Goal: Task Accomplishment & Management: Complete application form

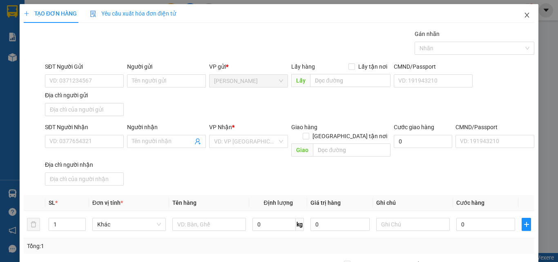
click at [524, 18] on icon "close" at bounding box center [527, 15] width 7 height 7
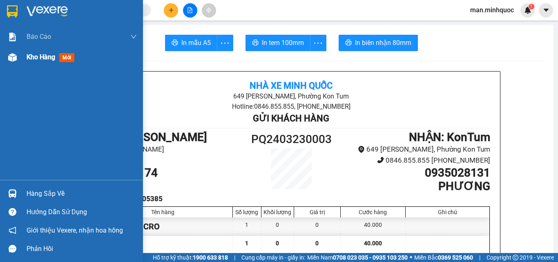
click at [14, 62] on div at bounding box center [12, 57] width 14 height 14
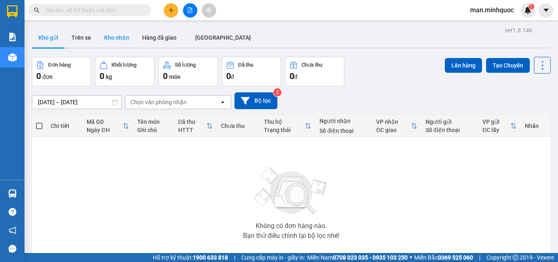
click at [109, 35] on button "Kho nhận" at bounding box center [117, 38] width 38 height 20
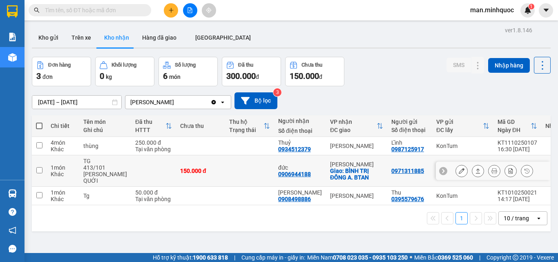
click at [477, 168] on button at bounding box center [477, 171] width 11 height 14
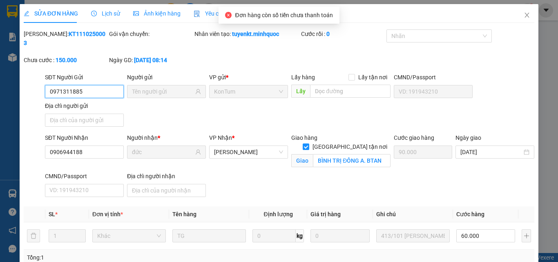
type input "0971311885"
type input "0906944188"
type input "đức"
checkbox input "true"
type input "BÌNH TRỊ ĐÔNG A. BTAN"
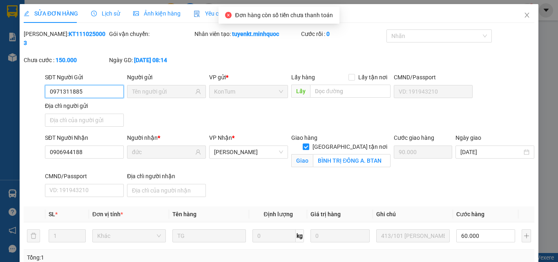
type input "90.000"
type input "0"
type input "150.000"
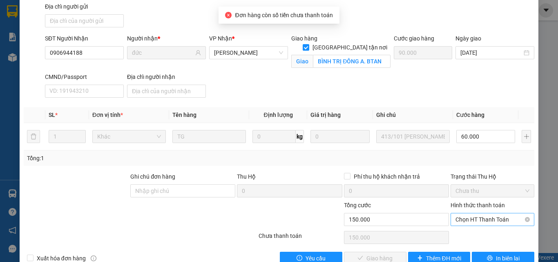
scroll to position [109, 0]
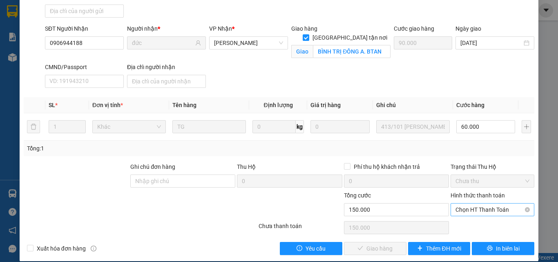
click at [485, 203] on span "Chọn HT Thanh Toán" at bounding box center [492, 209] width 74 height 12
click at [482, 214] on div "Tại văn phòng" at bounding box center [487, 216] width 73 height 9
type input "0"
click at [380, 244] on span "Giao hàng" at bounding box center [379, 248] width 26 height 9
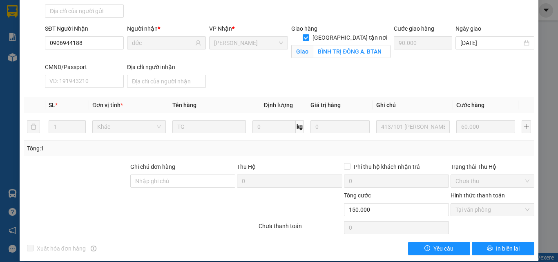
scroll to position [0, 0]
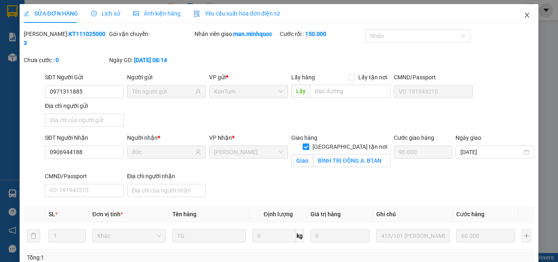
click at [526, 17] on span "Close" at bounding box center [526, 15] width 23 height 23
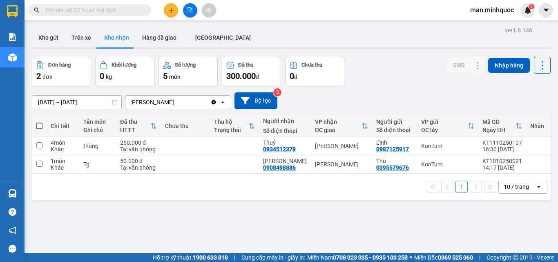
click at [192, 13] on button at bounding box center [190, 10] width 14 height 14
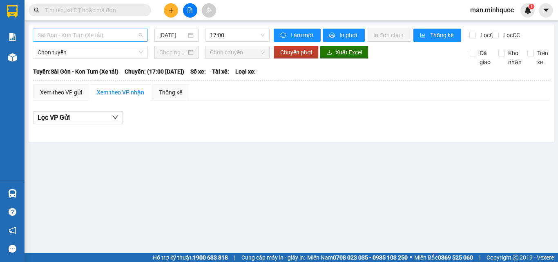
click at [104, 40] on span "Sài Gòn - Kon Tum (Xe tải)" at bounding box center [90, 35] width 105 height 12
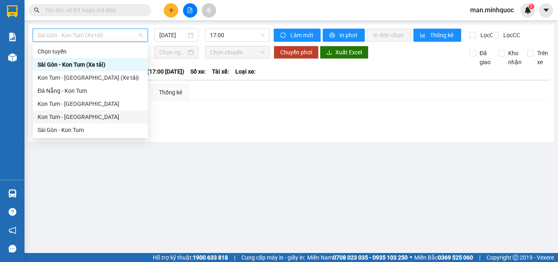
click at [83, 117] on div "Kon Tum - [GEOGRAPHIC_DATA]" at bounding box center [90, 116] width 105 height 9
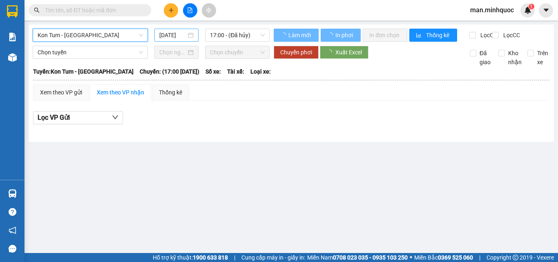
click at [168, 39] on input "[DATE]" at bounding box center [172, 35] width 27 height 9
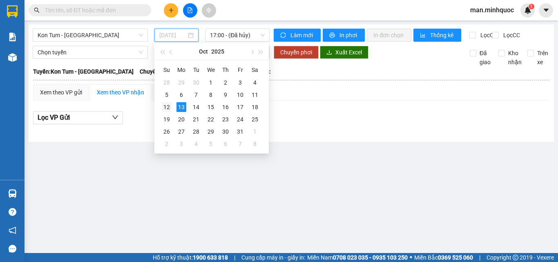
click at [169, 106] on div "12" at bounding box center [167, 107] width 10 height 10
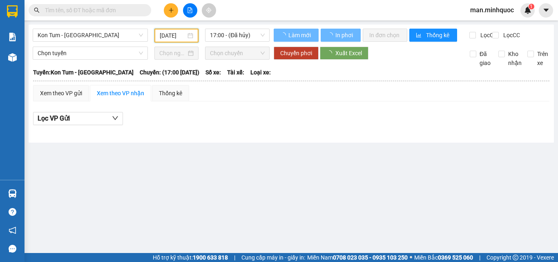
type input "[DATE]"
click at [233, 29] on div "17:00 - (Đã hủy)" at bounding box center [237, 35] width 65 height 13
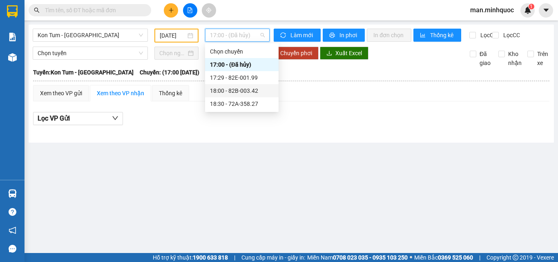
click at [242, 91] on div "18:00 - 82B-003.42" at bounding box center [242, 90] width 64 height 9
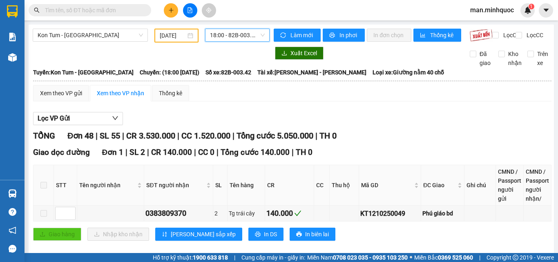
click at [216, 30] on span "18:00 - 82B-003.42" at bounding box center [237, 35] width 55 height 12
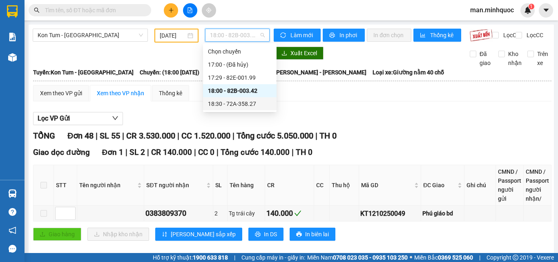
click at [227, 102] on div "18:30 - 72A-358.27" at bounding box center [240, 103] width 64 height 9
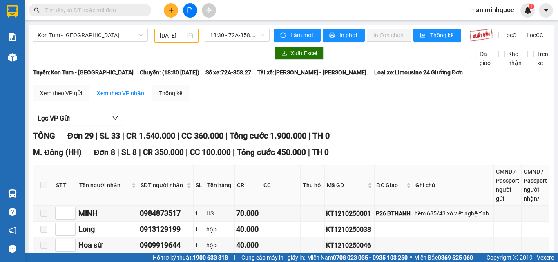
click at [230, 42] on div "Kon Tum - [GEOGRAPHIC_DATA] [DATE] 18:30 - 72A-358.27" at bounding box center [151, 36] width 237 height 14
click at [232, 36] on span "18:30 - 72A-358.27" at bounding box center [237, 35] width 55 height 12
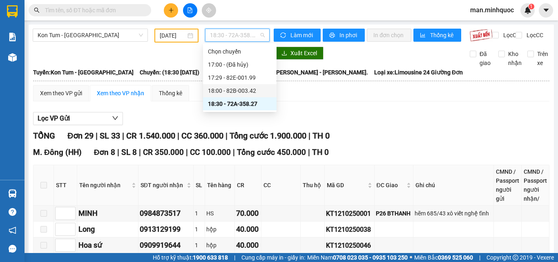
click at [243, 88] on div "18:00 - 82B-003.42" at bounding box center [240, 90] width 64 height 9
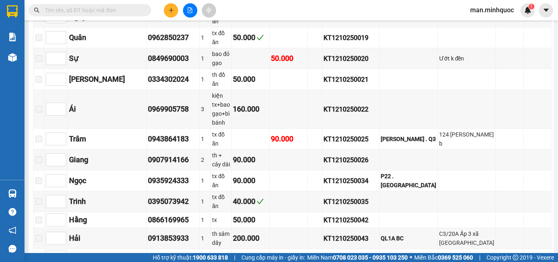
scroll to position [653, 0]
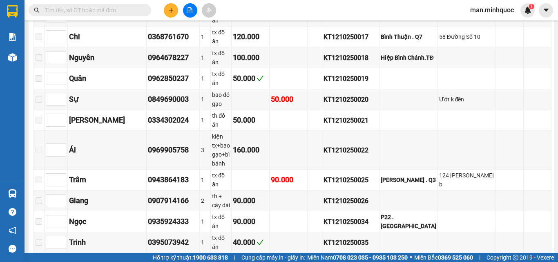
drag, startPoint x: 379, startPoint y: 147, endPoint x: 337, endPoint y: 146, distance: 42.1
drag, startPoint x: 174, startPoint y: 150, endPoint x: 113, endPoint y: 149, distance: 60.4
copy tr "Hải 0913853933"
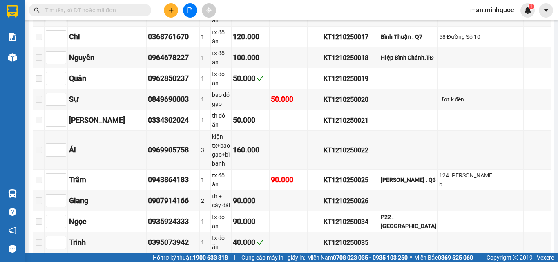
click at [98, 10] on input "text" at bounding box center [93, 10] width 96 height 9
paste input "0913853933"
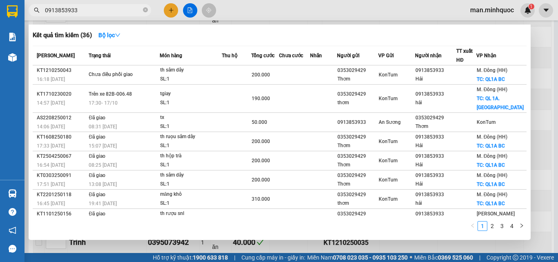
type input "0913853933"
click at [547, 107] on div at bounding box center [279, 131] width 558 height 262
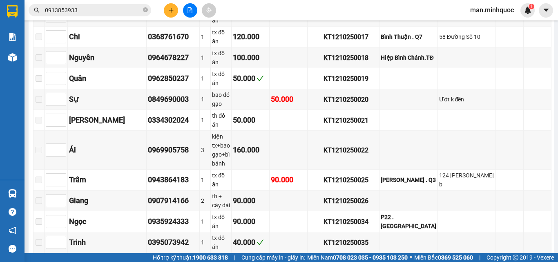
click at [168, 18] on div "Kết quả tìm kiếm ( 36 ) Bộ lọc Mã ĐH Trạng thái Món hàng Thu hộ Tổng cước Chưa …" at bounding box center [279, 10] width 558 height 20
click at [170, 16] on button at bounding box center [171, 10] width 14 height 14
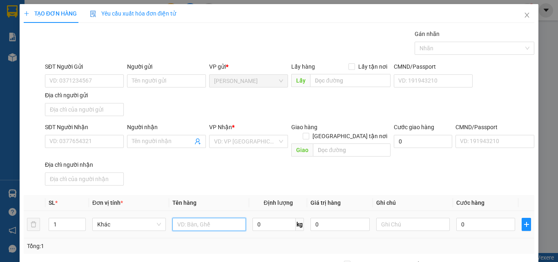
click at [185, 219] on input "text" at bounding box center [209, 224] width 74 height 13
type input "bao"
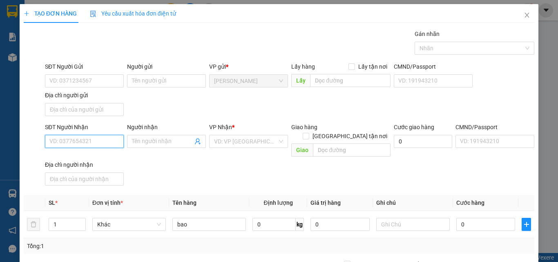
click at [84, 135] on input "SĐT Người Nhận" at bounding box center [84, 141] width 79 height 13
click at [87, 139] on input "0902422" at bounding box center [84, 141] width 79 height 13
click at [89, 152] on div "0905666615 - Hoàng" at bounding box center [84, 157] width 78 height 13
type input "0905666615"
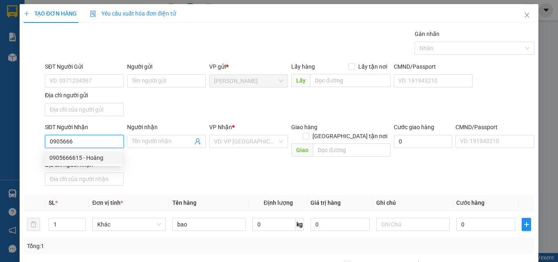
type input "Hoàng"
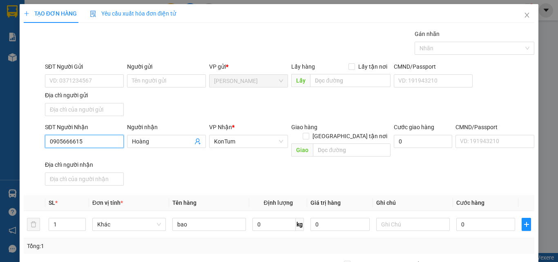
scroll to position [98, 0]
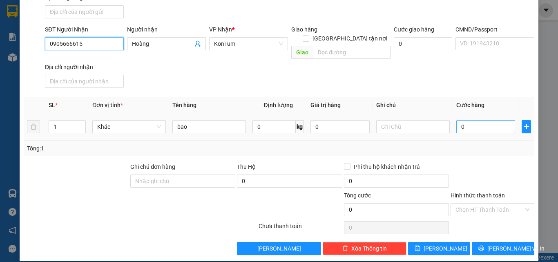
type input "0905666615"
click at [488, 120] on input "0" at bounding box center [485, 126] width 59 height 13
type input "5"
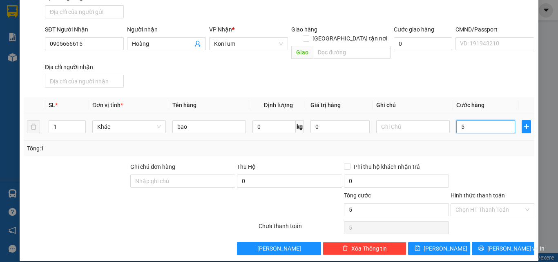
type input "50"
type input "50.000"
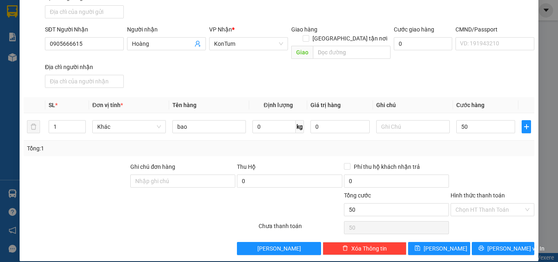
type input "50.000"
drag, startPoint x: 487, startPoint y: 229, endPoint x: 489, endPoint y: 237, distance: 8.3
click at [488, 231] on div "Transit Pickup Surcharge Ids Transit Deliver Surcharge Ids Transit Deliver Surc…" at bounding box center [279, 93] width 511 height 323
click at [489, 242] on button "[PERSON_NAME] và In" at bounding box center [503, 248] width 62 height 13
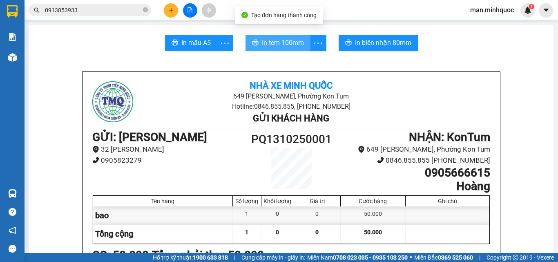
click at [264, 43] on span "In tem 100mm" at bounding box center [283, 43] width 42 height 10
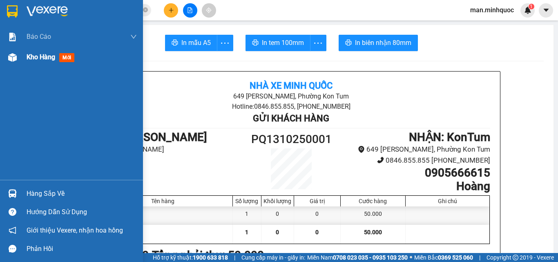
click at [14, 63] on div at bounding box center [12, 57] width 14 height 14
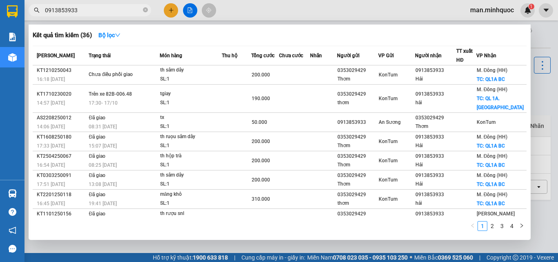
click at [110, 7] on input "0913853933" at bounding box center [93, 10] width 96 height 9
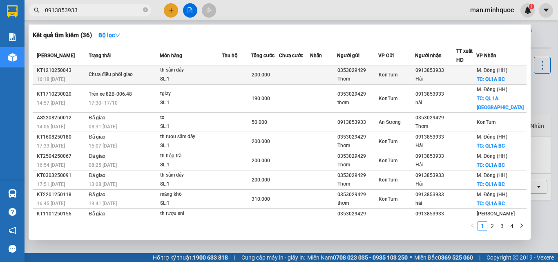
click at [218, 80] on div "SL: 1" at bounding box center [190, 79] width 61 height 9
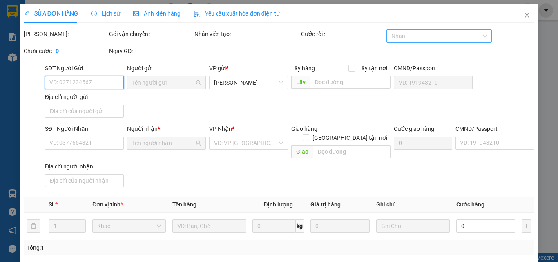
type input "0353029429"
type input "Thơm"
type input "0913853933"
type input "Hải"
checkbox input "true"
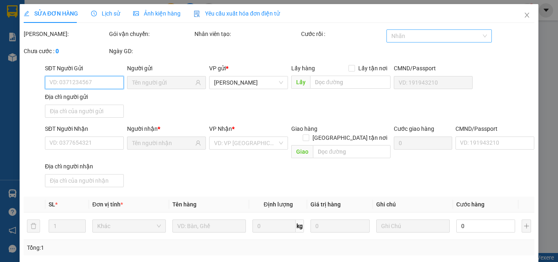
type input "QL1A BC"
type input "150.000"
type input "0"
type input "200.000"
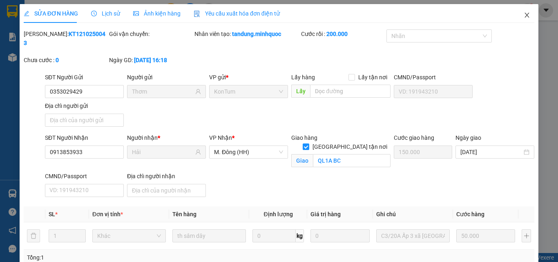
click at [523, 10] on span "Close" at bounding box center [526, 15] width 23 height 23
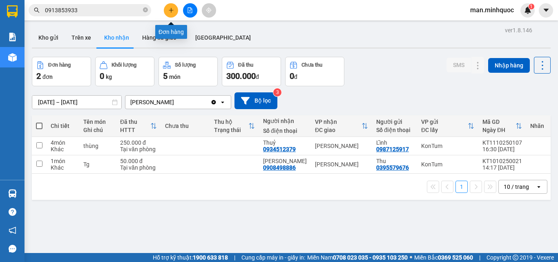
click at [165, 10] on button at bounding box center [171, 10] width 14 height 14
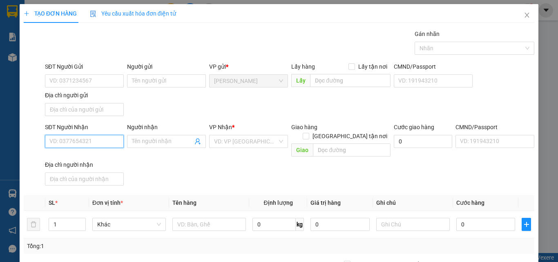
click at [78, 136] on input "SĐT Người Nhận" at bounding box center [84, 141] width 79 height 13
click at [79, 136] on input "SĐT Người Nhận" at bounding box center [84, 141] width 79 height 13
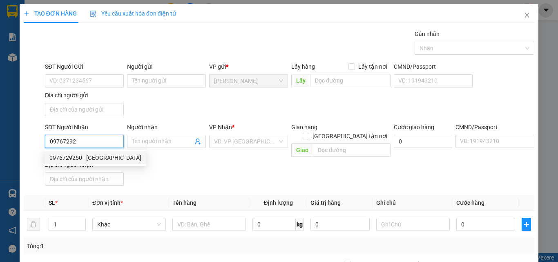
click at [99, 155] on div "0976729250 - [GEOGRAPHIC_DATA]" at bounding box center [95, 157] width 92 height 9
type input "0976729250"
type input "Đông dương"
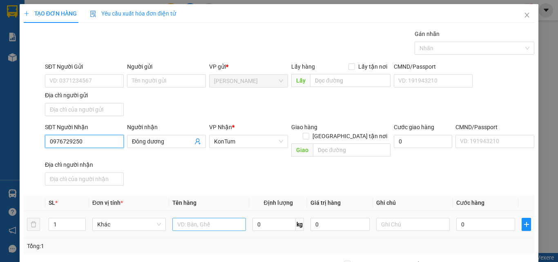
type input "0976729250"
click at [207, 218] on input "text" at bounding box center [209, 224] width 74 height 13
type input "valy"
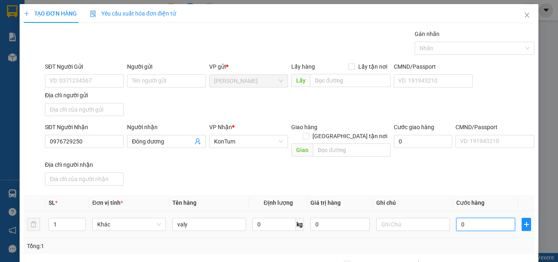
click at [482, 218] on input "0" at bounding box center [485, 224] width 59 height 13
type input "5"
type input "50"
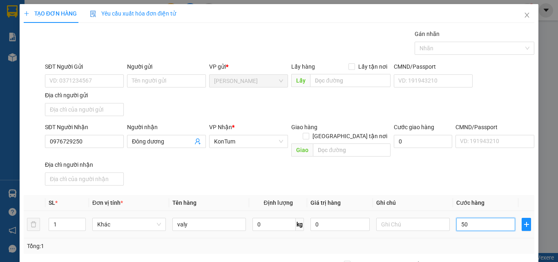
type input "50"
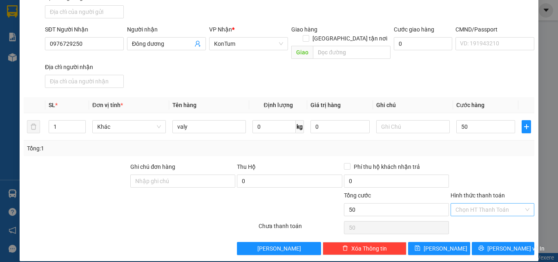
type input "50.000"
click at [493, 203] on input "Hình thức thanh toán" at bounding box center [489, 209] width 68 height 12
click at [491, 212] on div "Tại văn phòng" at bounding box center [487, 216] width 83 height 13
type input "0"
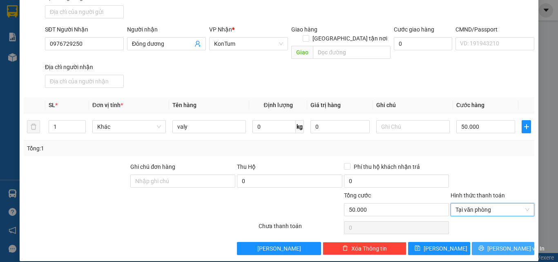
click at [503, 244] on span "[PERSON_NAME] và In" at bounding box center [515, 248] width 57 height 9
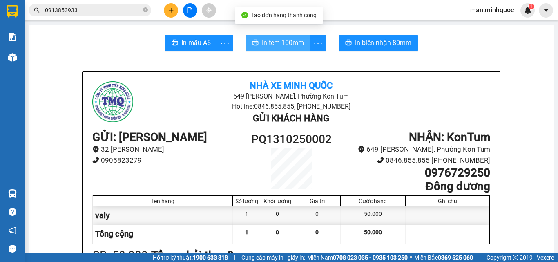
click at [273, 38] on span "In tem 100mm" at bounding box center [283, 43] width 42 height 10
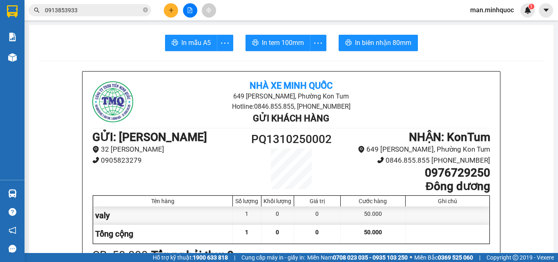
click at [114, 6] on input "0913853933" at bounding box center [93, 10] width 96 height 9
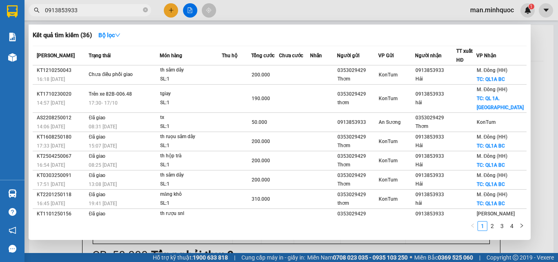
click at [114, 6] on input "0913853933" at bounding box center [93, 10] width 96 height 9
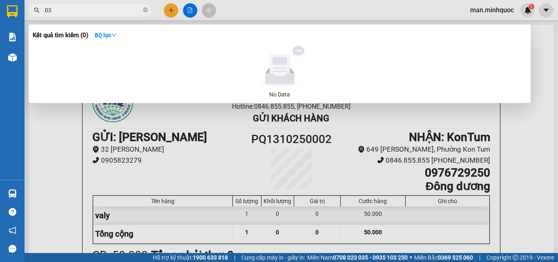
type input "0"
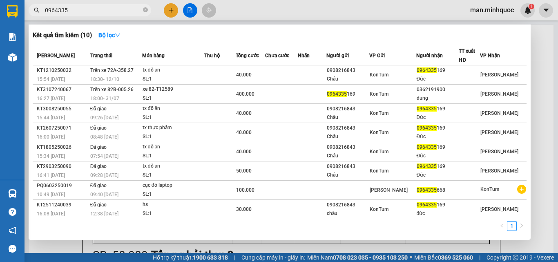
click at [100, 13] on input "0964335" at bounding box center [93, 10] width 96 height 9
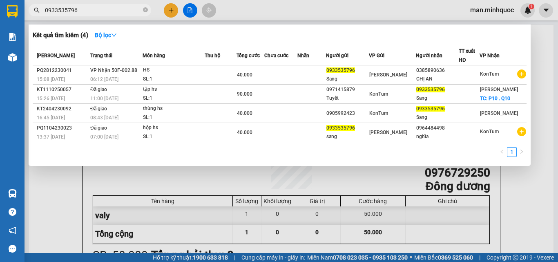
type input "0933535796"
click at [169, 15] on div at bounding box center [279, 131] width 558 height 262
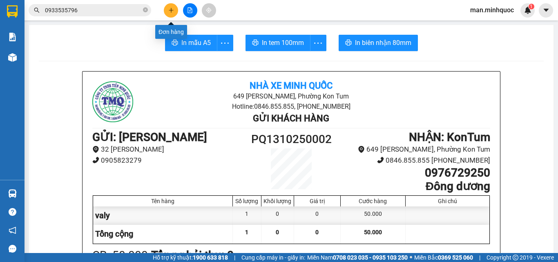
click at [169, 16] on button at bounding box center [171, 10] width 14 height 14
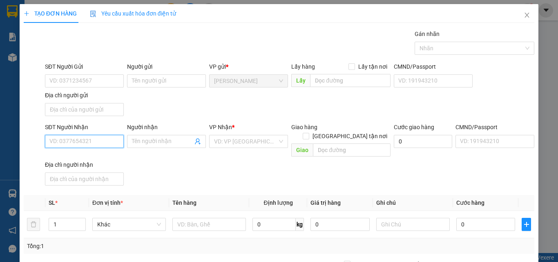
click at [100, 135] on input "SĐT Người Nhận" at bounding box center [84, 141] width 79 height 13
click at [98, 158] on div "0379720782 - giang" at bounding box center [83, 157] width 68 height 9
type input "0379720782"
type input "giang"
type input "0379720782"
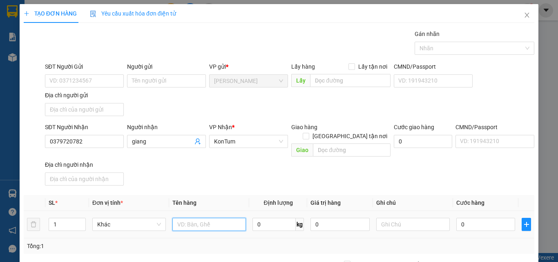
click at [228, 219] on input "text" at bounding box center [209, 224] width 74 height 13
type input "bao"
click at [461, 218] on input "0" at bounding box center [485, 224] width 59 height 13
type input "05"
type input "5"
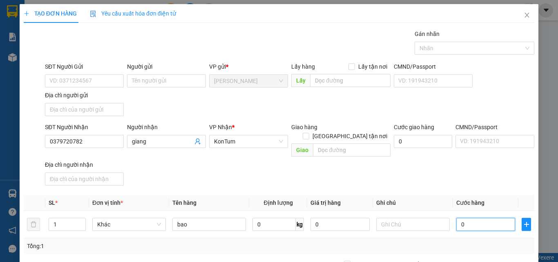
type input "5"
type input "050"
type input "50"
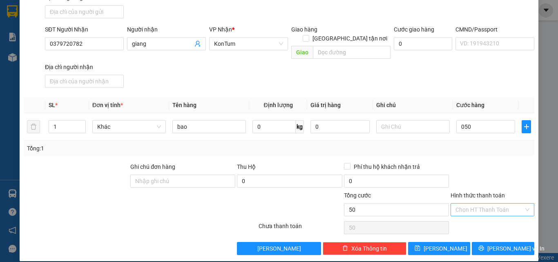
type input "50.000"
click at [470, 203] on input "Hình thức thanh toán" at bounding box center [489, 209] width 68 height 12
click at [472, 218] on div "Tại văn phòng" at bounding box center [487, 216] width 73 height 9
type input "0"
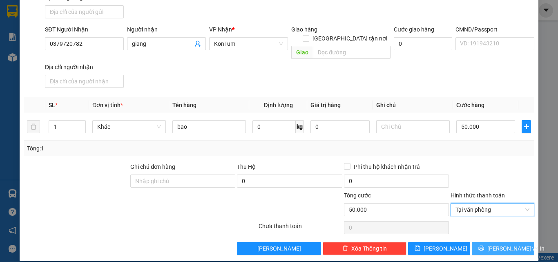
click at [496, 244] on span "[PERSON_NAME] và In" at bounding box center [515, 248] width 57 height 9
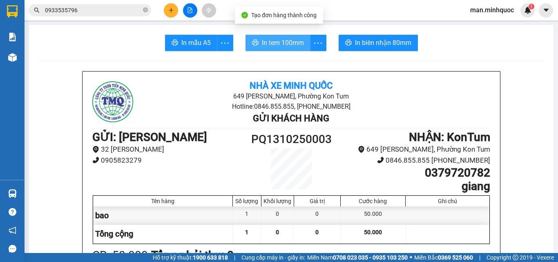
click at [286, 44] on span "In tem 100mm" at bounding box center [283, 43] width 42 height 10
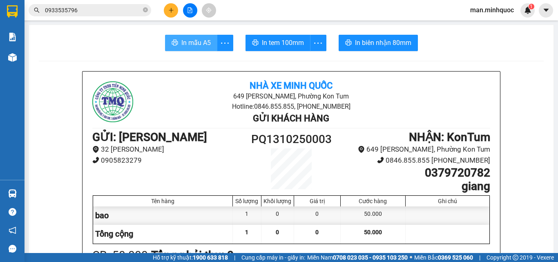
click at [194, 43] on span "In mẫu A5" at bounding box center [195, 43] width 29 height 10
click at [175, 11] on button at bounding box center [171, 10] width 14 height 14
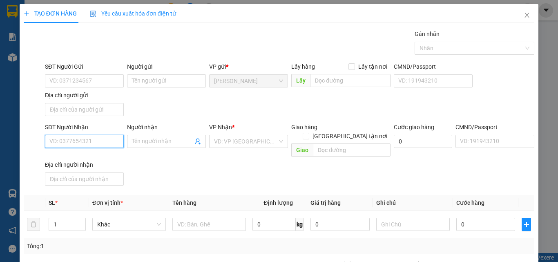
click at [89, 145] on input "SĐT Người Nhận" at bounding box center [84, 141] width 79 height 13
click at [94, 140] on input "SĐT Người Nhận" at bounding box center [84, 141] width 79 height 13
click at [70, 138] on input "SĐT Người Nhận" at bounding box center [84, 141] width 79 height 13
click at [82, 161] on div "0385940977 - Hạnh" at bounding box center [83, 157] width 68 height 9
type input "0385940977"
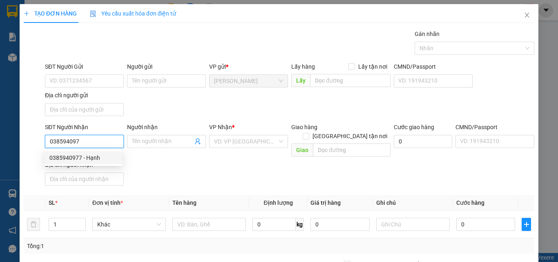
type input "Hạnh"
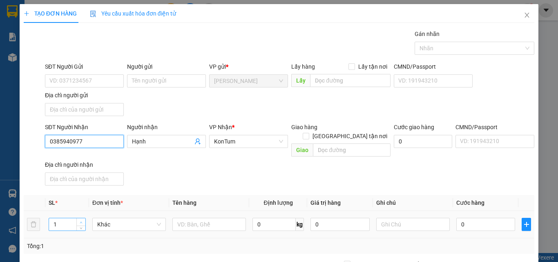
type input "0385940977"
type input "2"
click at [81, 221] on icon "up" at bounding box center [81, 222] width 3 height 3
click at [219, 218] on input "text" at bounding box center [209, 224] width 74 height 13
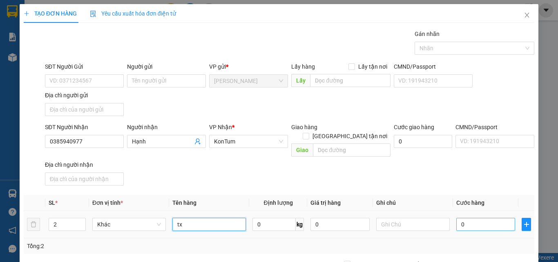
type input "tx"
click at [468, 218] on input "0" at bounding box center [485, 224] width 59 height 13
type input "1"
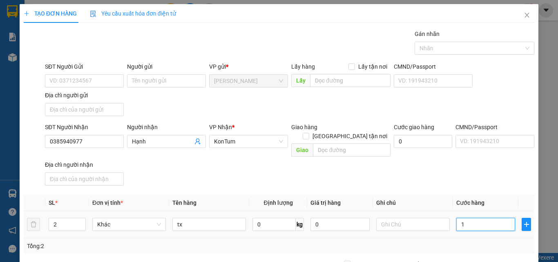
type input "10"
type input "100"
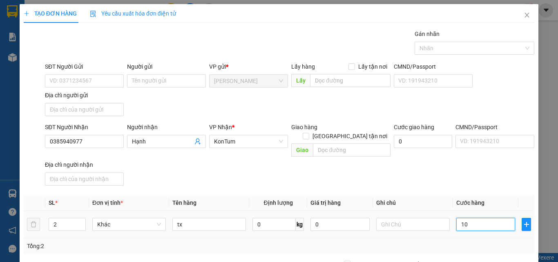
type input "100"
type input "100.000"
click at [473, 241] on div "Tổng: 2" at bounding box center [279, 245] width 504 height 9
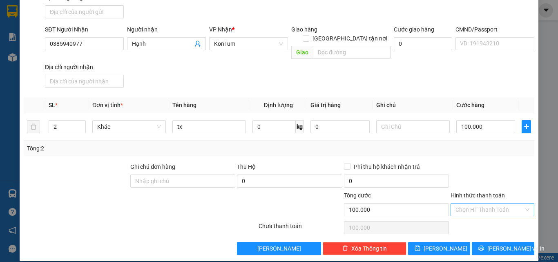
click at [495, 207] on div "Chọn HT Thanh Toán" at bounding box center [492, 209] width 84 height 13
click at [493, 220] on div "Tại văn phòng" at bounding box center [487, 216] width 73 height 9
type input "0"
click at [504, 244] on span "[PERSON_NAME] và In" at bounding box center [515, 248] width 57 height 9
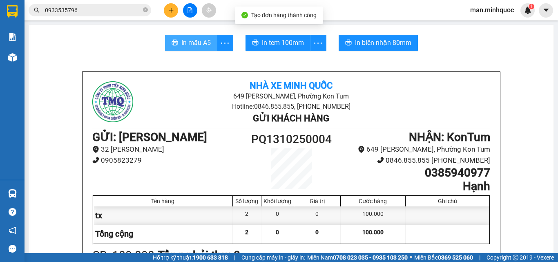
click at [205, 41] on span "In mẫu A5" at bounding box center [195, 43] width 29 height 10
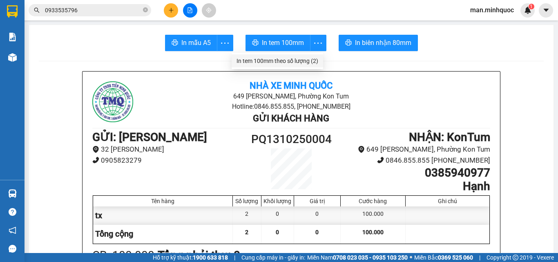
click at [304, 58] on div "In tem 100mm theo số lượng (2)" at bounding box center [277, 60] width 82 height 9
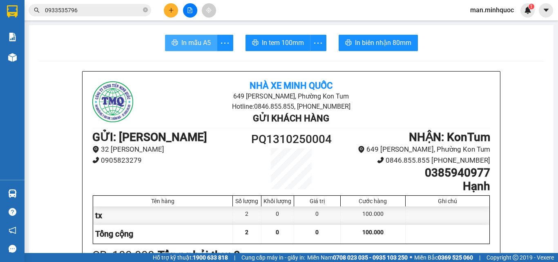
click at [178, 37] on button "In mẫu A5" at bounding box center [191, 43] width 52 height 16
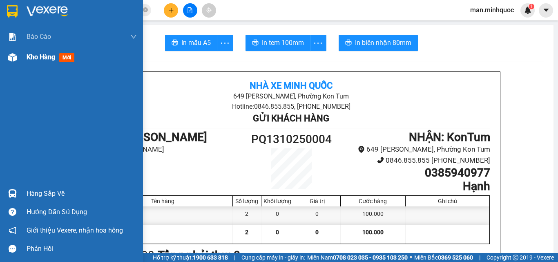
click at [15, 61] on img at bounding box center [12, 57] width 9 height 9
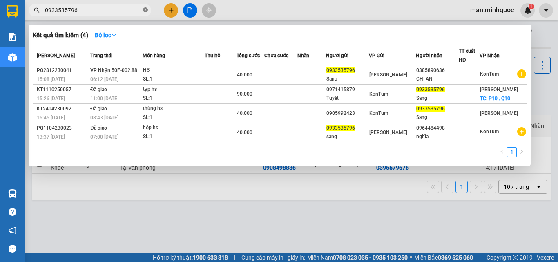
click at [143, 10] on icon "close-circle" at bounding box center [145, 9] width 5 height 5
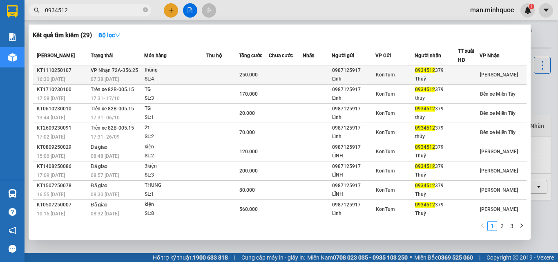
type input "0934512"
click at [172, 75] on div "SL: 4" at bounding box center [175, 79] width 61 height 9
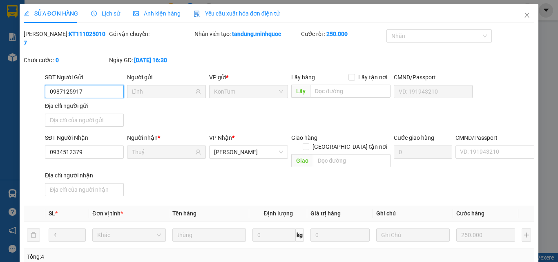
type input "0987125917"
type input "Lĩnh"
type input "0934512379"
type input "Thuỷ"
type input "0"
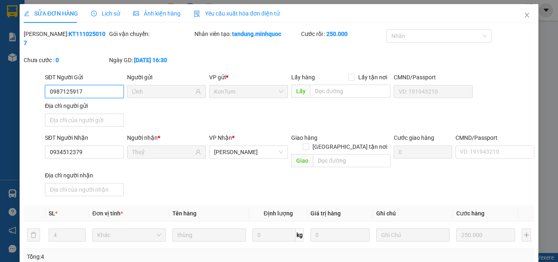
type input "250.000"
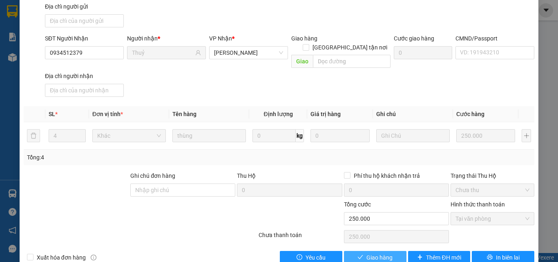
click at [368, 253] on span "Giao hàng" at bounding box center [379, 257] width 26 height 9
type input "0"
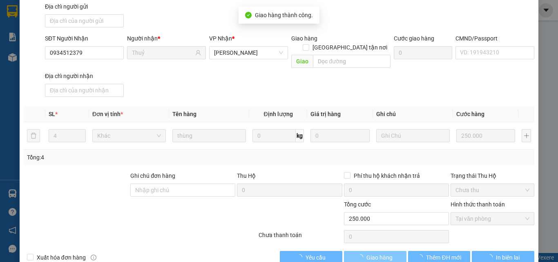
scroll to position [0, 0]
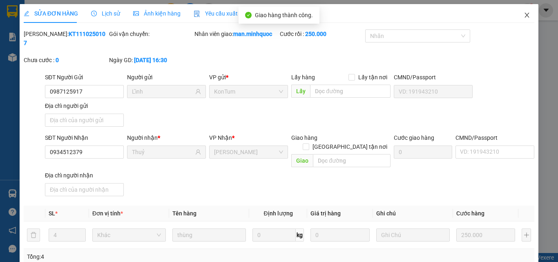
click at [524, 16] on icon "close" at bounding box center [527, 15] width 7 height 7
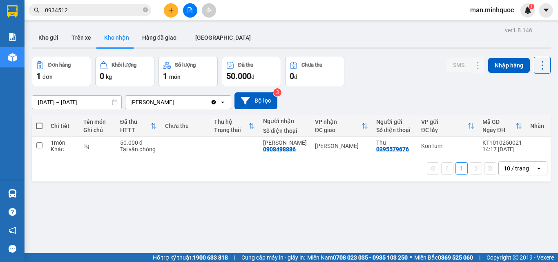
click at [68, 102] on input "[DATE] – [DATE]" at bounding box center [76, 102] width 89 height 13
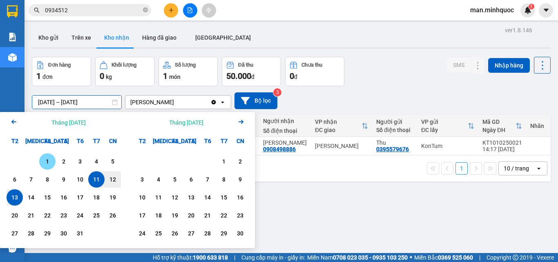
drag, startPoint x: 45, startPoint y: 164, endPoint x: 51, endPoint y: 174, distance: 11.6
click at [45, 164] on div "1" at bounding box center [47, 161] width 11 height 10
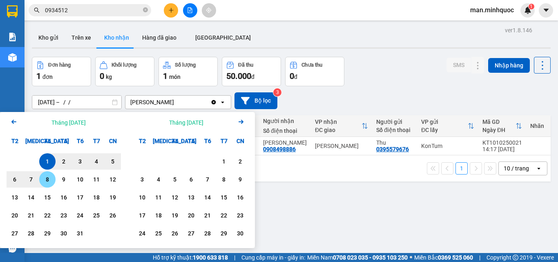
click at [6, 199] on div "1 2 3 4 5 6 7 8 9 10 11 12 13 14 15 16 17 18 19 20 21 22 23 24 25 26 27 28 29 3…" at bounding box center [63, 198] width 127 height 99
click at [13, 199] on div "13" at bounding box center [14, 197] width 11 height 10
type input "[DATE] – [DATE]"
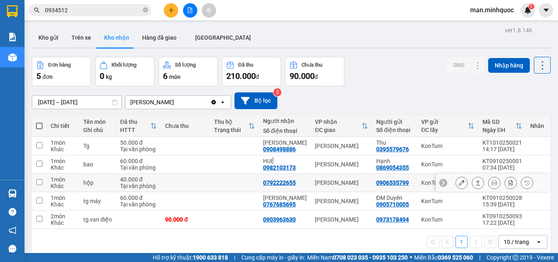
click at [344, 185] on div "[PERSON_NAME]" at bounding box center [341, 182] width 53 height 7
checkbox input "true"
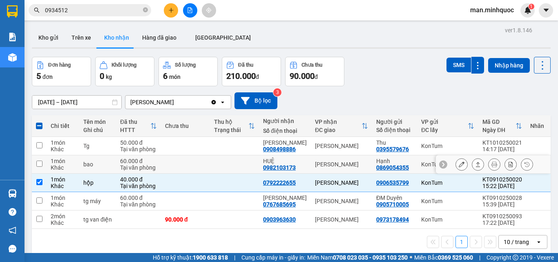
click at [345, 164] on div "[PERSON_NAME]" at bounding box center [341, 164] width 53 height 7
checkbox input "true"
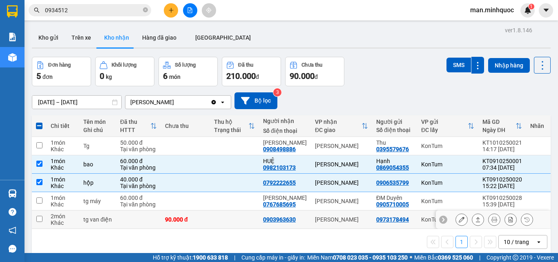
click at [344, 215] on td "[PERSON_NAME]" at bounding box center [341, 219] width 61 height 18
checkbox input "true"
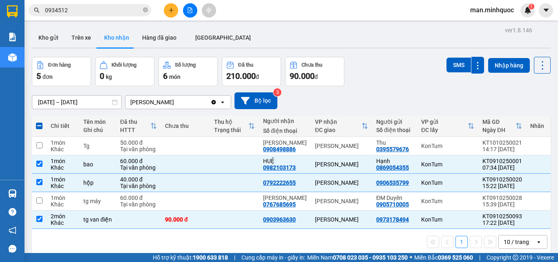
click at [170, 9] on icon "plus" at bounding box center [171, 10] width 6 height 6
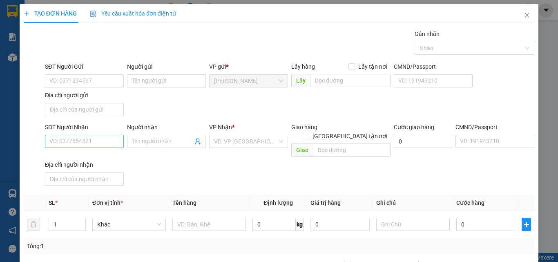
drag, startPoint x: 100, startPoint y: 131, endPoint x: 98, endPoint y: 136, distance: 5.3
click at [100, 132] on div "SĐT Người Nhận" at bounding box center [84, 129] width 79 height 12
click at [98, 136] on input "SĐT Người Nhận" at bounding box center [84, 141] width 79 height 13
type input "0979576610"
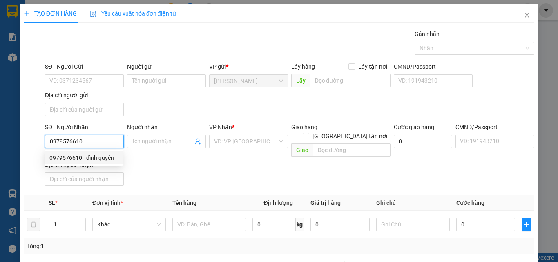
click at [111, 159] on div "0979576610 - đình quyên" at bounding box center [83, 157] width 68 height 9
type input "đình quyên"
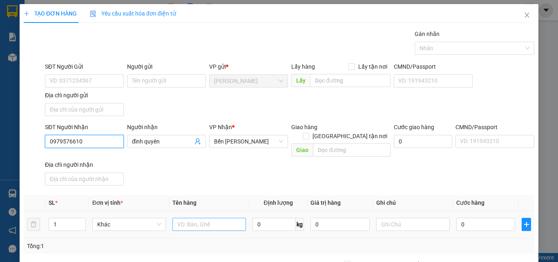
type input "0979576610"
click at [208, 218] on input "text" at bounding box center [209, 224] width 74 height 13
type input "h"
type input "gói"
click at [497, 223] on td "0" at bounding box center [485, 224] width 65 height 27
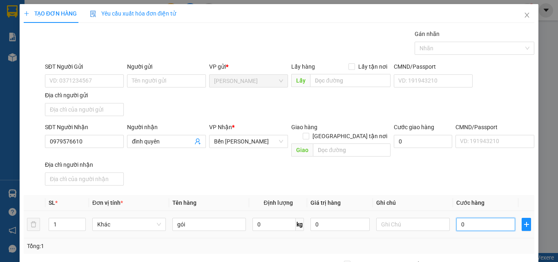
click at [497, 218] on input "0" at bounding box center [485, 224] width 59 height 13
type input "40"
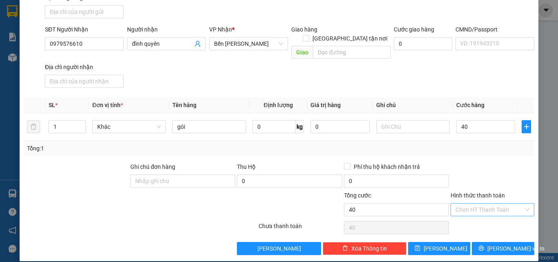
type input "40.000"
click at [499, 206] on input "Hình thức thanh toán" at bounding box center [489, 209] width 68 height 12
click at [501, 220] on div "Tại văn phòng" at bounding box center [487, 216] width 73 height 9
type input "0"
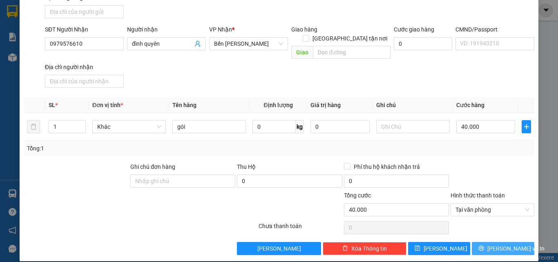
click at [504, 244] on span "[PERSON_NAME] và In" at bounding box center [515, 248] width 57 height 9
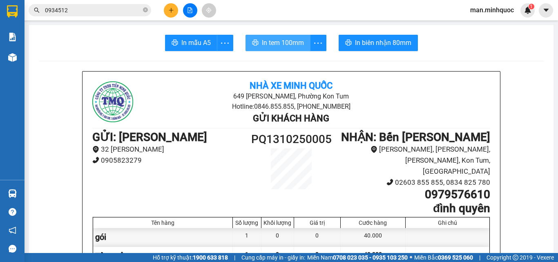
click at [292, 45] on span "In tem 100mm" at bounding box center [283, 43] width 42 height 10
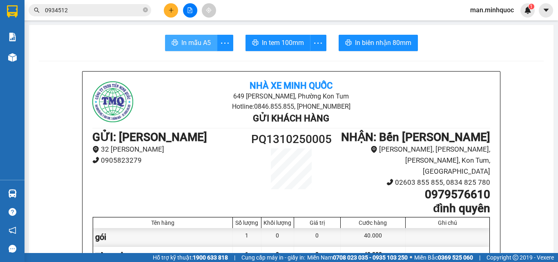
click at [177, 38] on button "In mẫu A5" at bounding box center [191, 43] width 52 height 16
click at [197, 38] on span "In mẫu A5" at bounding box center [195, 43] width 29 height 10
click at [145, 13] on span at bounding box center [145, 11] width 5 height 8
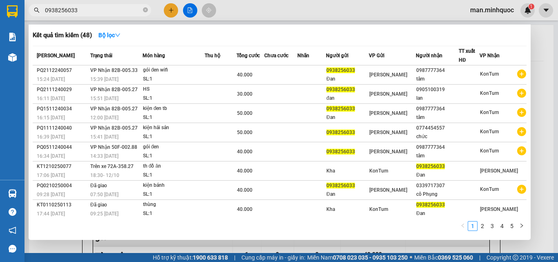
click at [101, 11] on input "0938256033" at bounding box center [93, 10] width 96 height 9
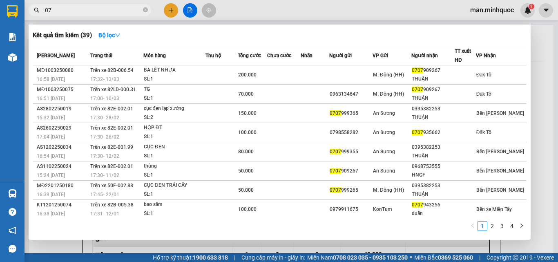
type input "0"
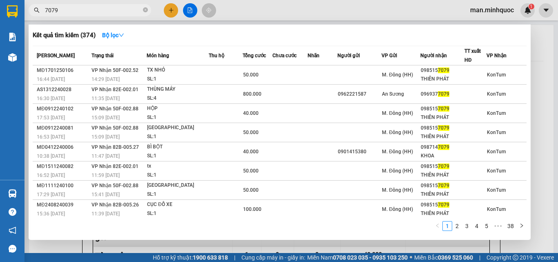
click at [61, 13] on input "7079" at bounding box center [93, 10] width 96 height 9
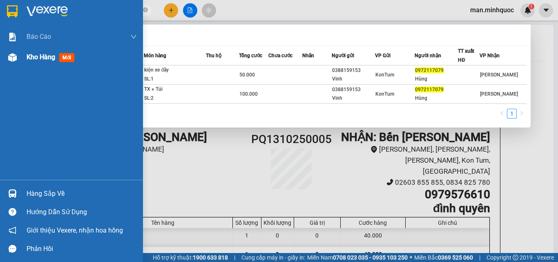
type input "0972117079"
click at [45, 59] on span "Kho hàng" at bounding box center [41, 57] width 29 height 8
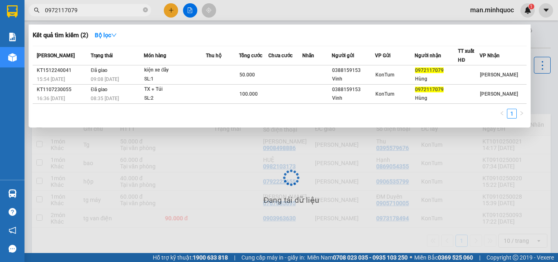
click at [232, 173] on div at bounding box center [279, 131] width 558 height 262
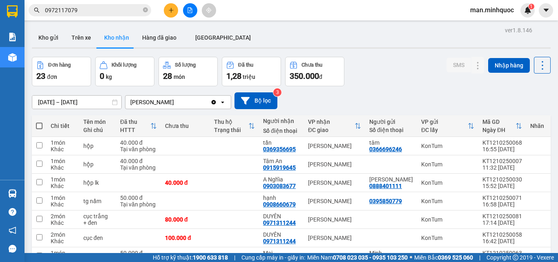
click at [179, 96] on div "[PERSON_NAME]" at bounding box center [167, 102] width 85 height 13
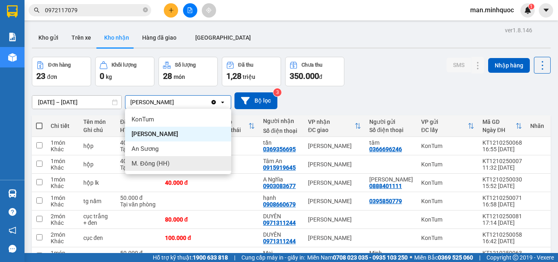
click at [174, 165] on div "M. Đông (HH)" at bounding box center [178, 163] width 106 height 15
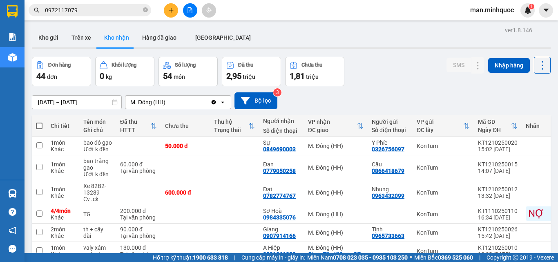
click at [339, 127] on div "ĐC giao" at bounding box center [332, 130] width 49 height 7
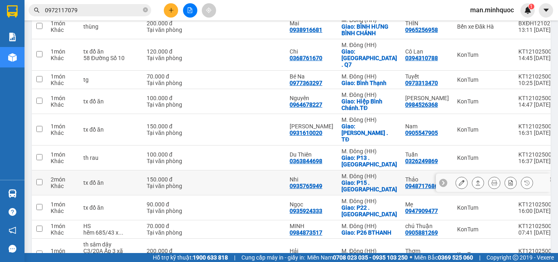
scroll to position [163, 0]
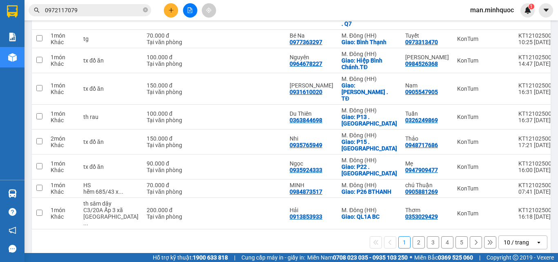
click at [504, 238] on div "10 / trang" at bounding box center [516, 242] width 25 height 8
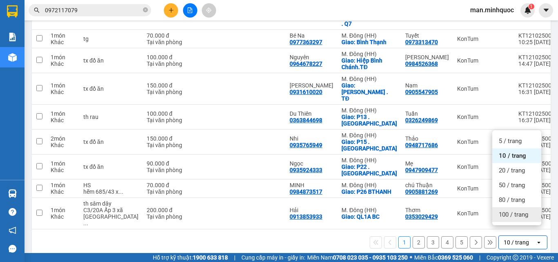
click at [504, 214] on span "100 / trang" at bounding box center [513, 214] width 29 height 8
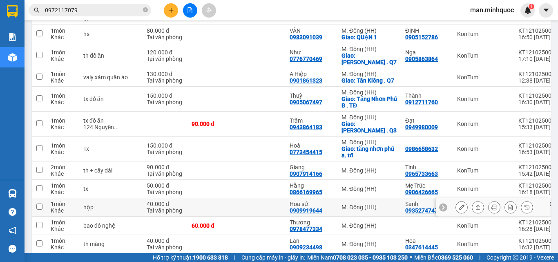
scroll to position [286, 0]
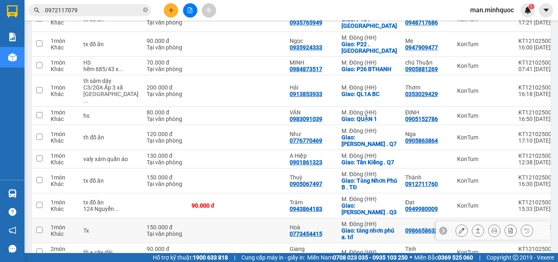
click at [344, 227] on div "Giao: tăng nhơn phú a. tđ" at bounding box center [369, 233] width 56 height 13
checkbox input "true"
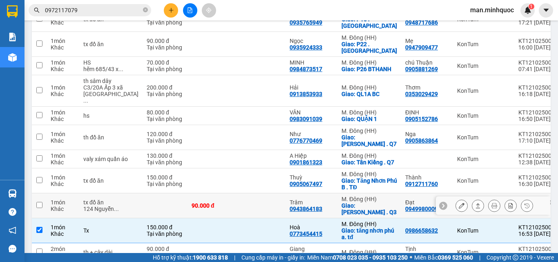
click at [341, 196] on div "M. Đông (HH)" at bounding box center [369, 199] width 56 height 7
checkbox input "true"
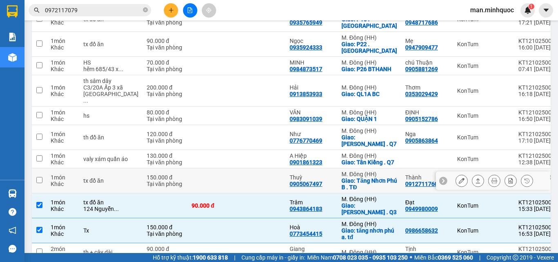
click at [344, 177] on div "Giao: Tăng Nhơn Phú B . TĐ" at bounding box center [369, 183] width 56 height 13
checkbox input "true"
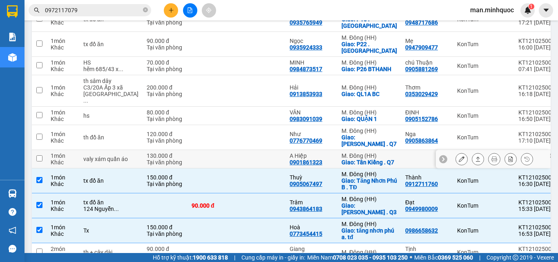
click at [346, 159] on div "Giao: Tân Kiểng . Q7" at bounding box center [369, 162] width 56 height 7
checkbox input "true"
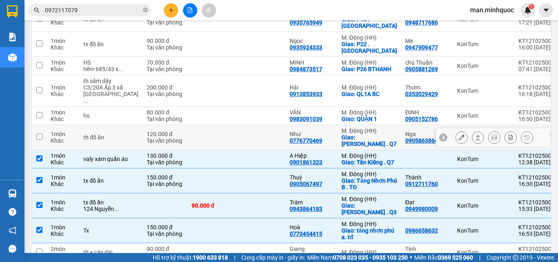
click at [347, 134] on div "Giao: [PERSON_NAME] . Q7" at bounding box center [369, 140] width 56 height 13
checkbox input "true"
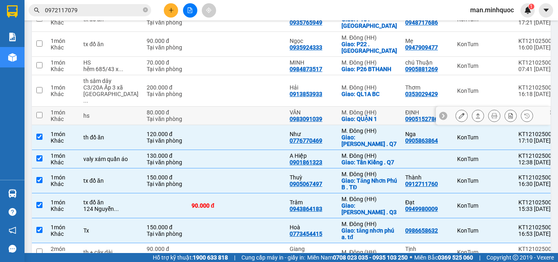
click at [358, 116] on div "Giao: QUẬN 1" at bounding box center [369, 119] width 56 height 7
checkbox input "true"
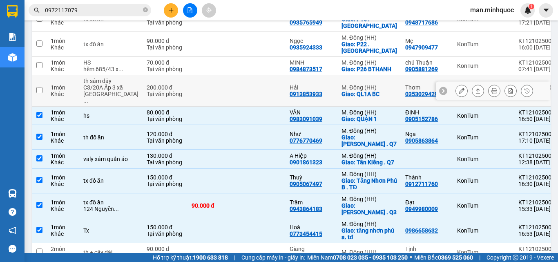
click at [352, 91] on div "Giao: QL1A BC" at bounding box center [369, 94] width 56 height 7
checkbox input "true"
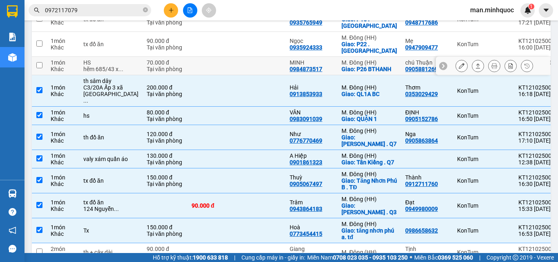
click at [353, 66] on div "Giao: P26 BTHANH" at bounding box center [369, 69] width 56 height 7
checkbox input "true"
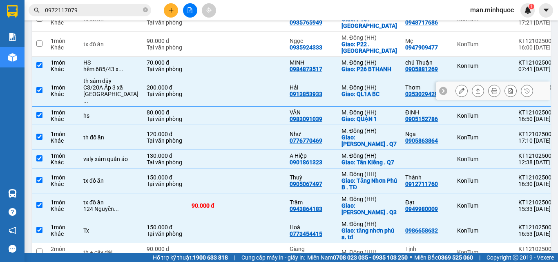
scroll to position [245, 0]
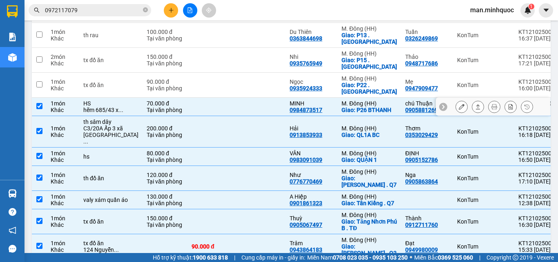
click at [353, 82] on div "Giao: P22 . [GEOGRAPHIC_DATA]" at bounding box center [369, 88] width 56 height 13
checkbox input "true"
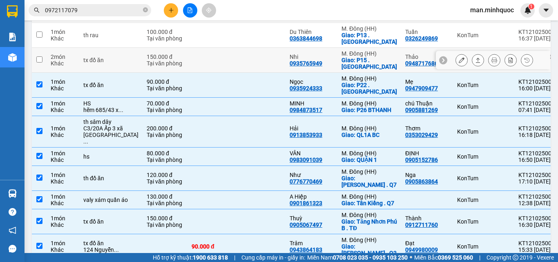
click at [352, 57] on div "Giao: P15 . [GEOGRAPHIC_DATA]" at bounding box center [369, 63] width 56 height 13
checkbox input "true"
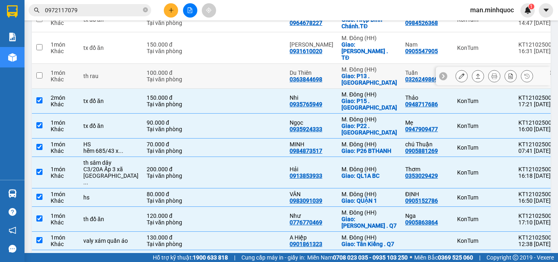
scroll to position [163, 0]
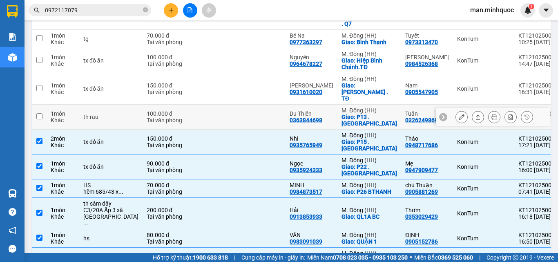
click at [343, 107] on div "M. Đông (HH)" at bounding box center [369, 110] width 56 height 7
checkbox input "true"
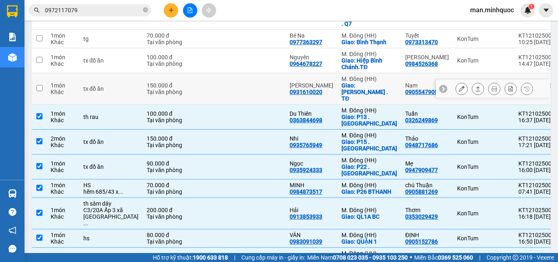
click at [349, 82] on div "Giao: [PERSON_NAME] . TĐ" at bounding box center [369, 92] width 56 height 20
checkbox input "true"
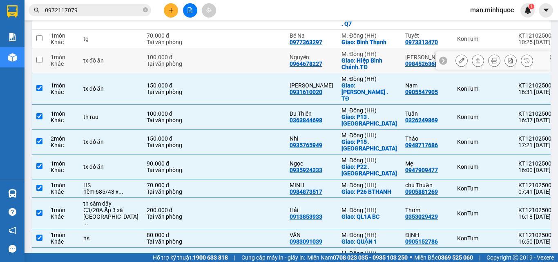
click at [348, 57] on div "Giao: Hiệp Bình Chánh.TĐ" at bounding box center [369, 63] width 56 height 13
checkbox input "true"
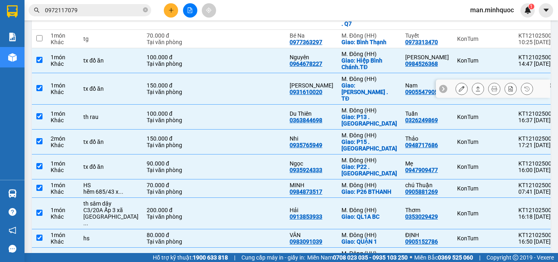
scroll to position [123, 0]
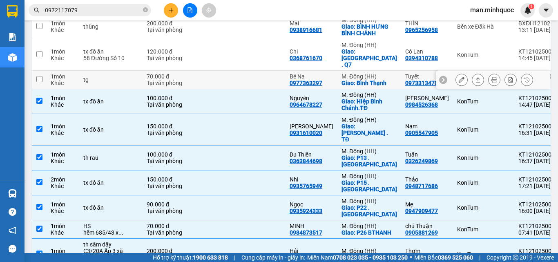
click at [352, 80] on div "Giao: Bình Thạnh" at bounding box center [369, 83] width 56 height 7
checkbox input "true"
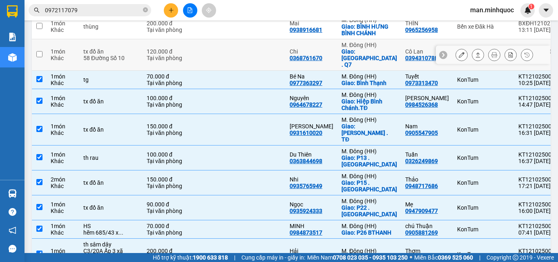
click at [350, 48] on div "Giao: [GEOGRAPHIC_DATA] . Q7" at bounding box center [369, 58] width 56 height 20
checkbox input "true"
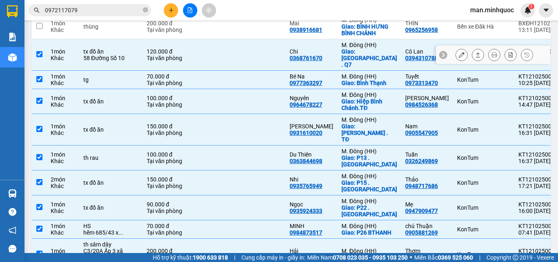
scroll to position [82, 0]
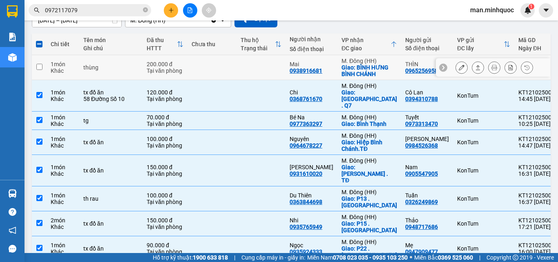
click at [348, 74] on div "Giao: BÌNH HƯNG BÌNH CHÁNH" at bounding box center [369, 70] width 56 height 13
checkbox input "true"
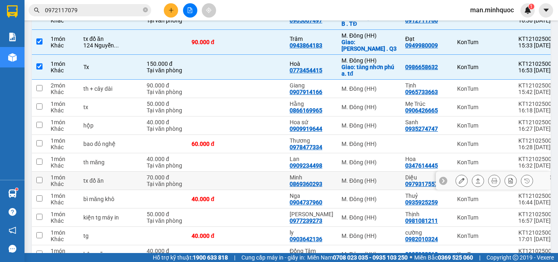
scroll to position [327, 0]
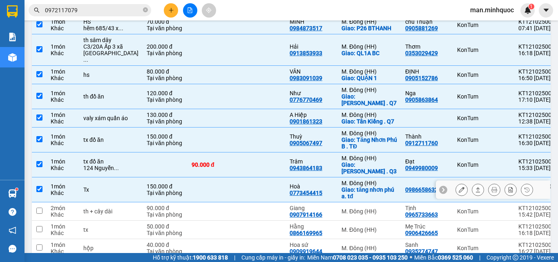
click at [350, 186] on div "Giao: tăng nhơn phú a. tđ" at bounding box center [369, 192] width 56 height 13
checkbox input "false"
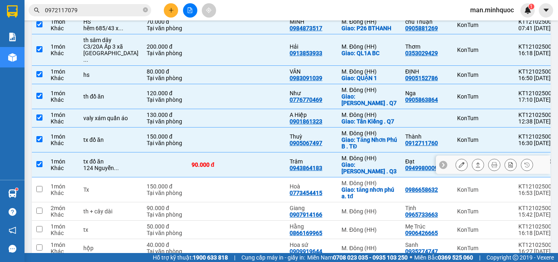
click at [357, 155] on div "M. Đông (HH)" at bounding box center [369, 158] width 56 height 7
checkbox input "false"
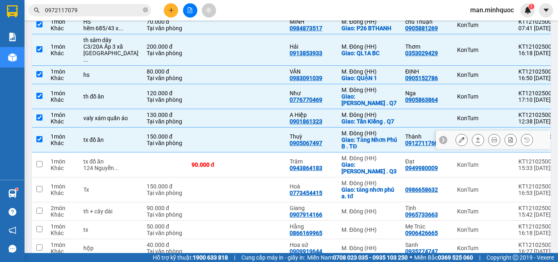
click at [359, 130] on div "M. Đông (HH)" at bounding box center [369, 133] width 56 height 7
checkbox input "false"
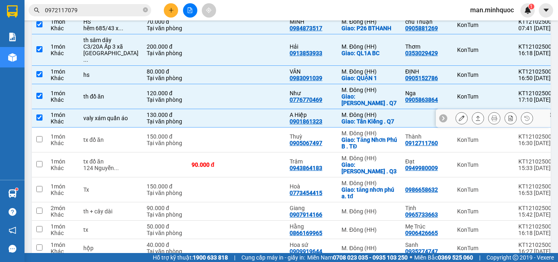
click at [357, 109] on td "M. Đông (HH) [GEOGRAPHIC_DATA]: [GEOGRAPHIC_DATA] . Q7" at bounding box center [369, 118] width 64 height 18
checkbox input "false"
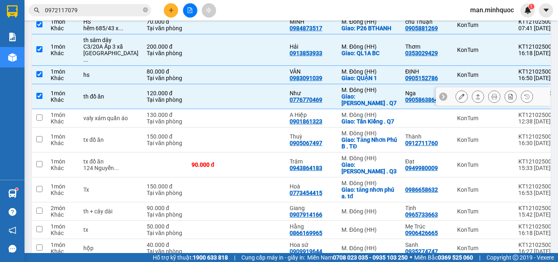
click at [360, 93] on div "Giao: [PERSON_NAME] . Q7" at bounding box center [369, 99] width 56 height 13
checkbox input "false"
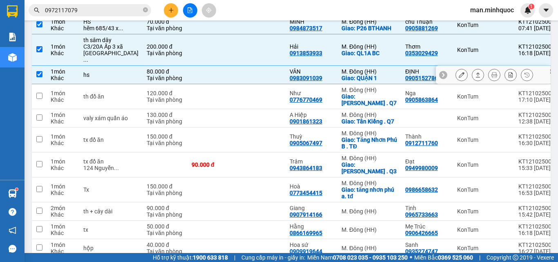
click at [355, 68] on div "M. Đông (HH)" at bounding box center [369, 71] width 56 height 7
checkbox input "false"
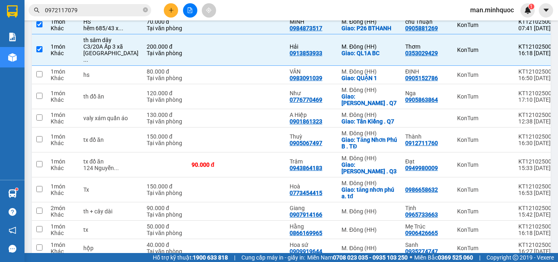
scroll to position [245, 0]
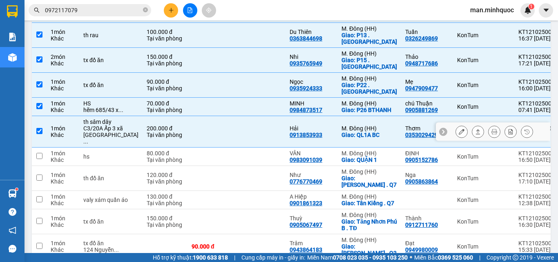
click at [349, 132] on div "Giao: QL1A BC" at bounding box center [369, 135] width 56 height 7
checkbox input "false"
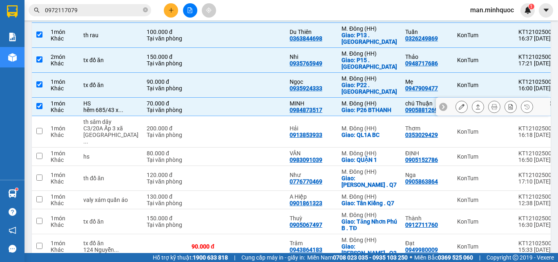
click at [359, 107] on div "Giao: P26 BTHANH" at bounding box center [369, 110] width 56 height 7
checkbox input "false"
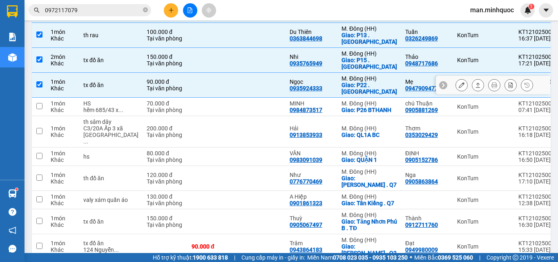
click at [359, 82] on div "Giao: P22 . [GEOGRAPHIC_DATA]" at bounding box center [369, 88] width 56 height 13
checkbox input "false"
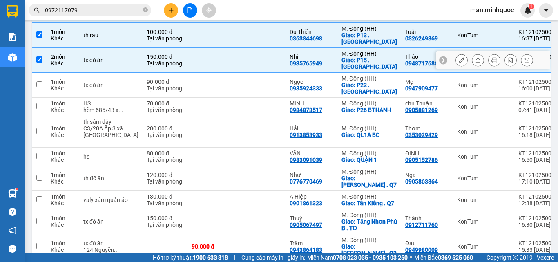
click at [355, 57] on div "Giao: P15 . [GEOGRAPHIC_DATA]" at bounding box center [369, 63] width 56 height 13
checkbox input "false"
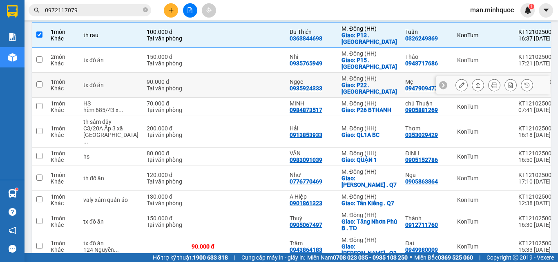
scroll to position [204, 0]
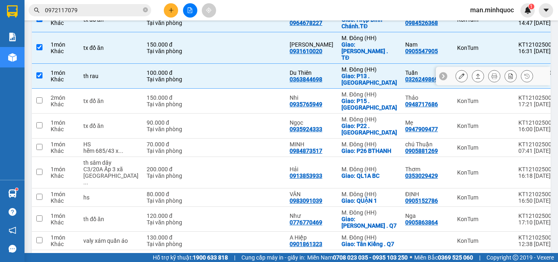
click at [357, 73] on div "Giao: P13 . [GEOGRAPHIC_DATA]" at bounding box center [369, 79] width 56 height 13
checkbox input "false"
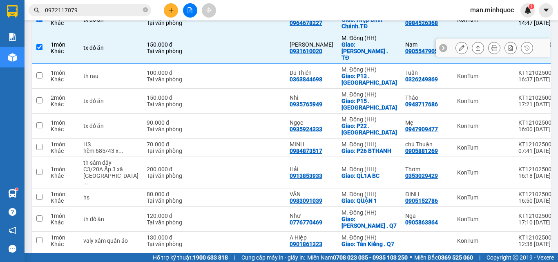
click at [359, 35] on div "M. Đông (HH)" at bounding box center [369, 38] width 56 height 7
checkbox input "false"
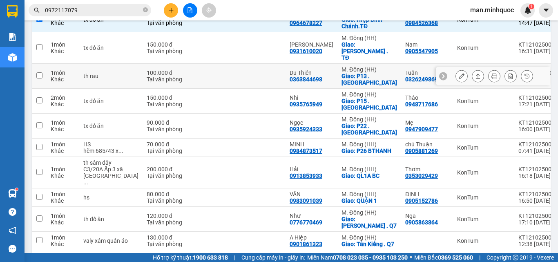
scroll to position [123, 0]
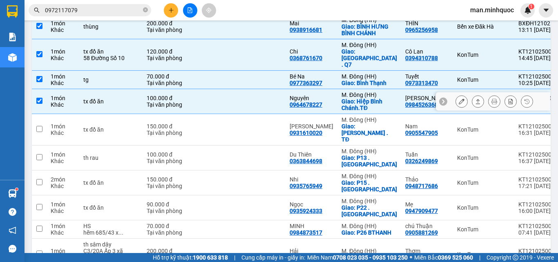
click at [344, 103] on div "Giao: Hiệp Bình Chánh.TĐ" at bounding box center [369, 104] width 56 height 13
checkbox input "false"
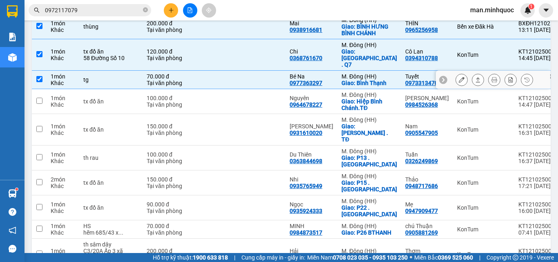
click at [349, 73] on div "M. Đông (HH)" at bounding box center [369, 76] width 56 height 7
checkbox input "false"
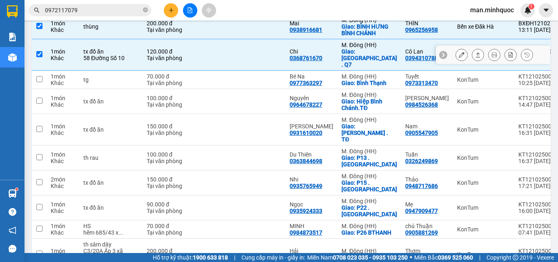
click at [351, 49] on div "Giao: [GEOGRAPHIC_DATA] . Q7" at bounding box center [369, 58] width 56 height 20
checkbox input "false"
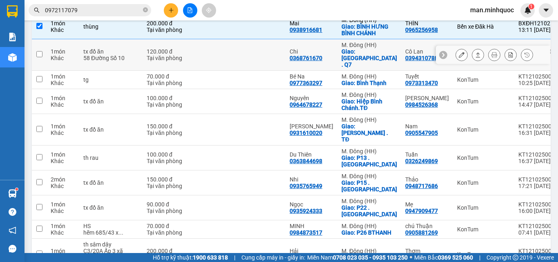
scroll to position [82, 0]
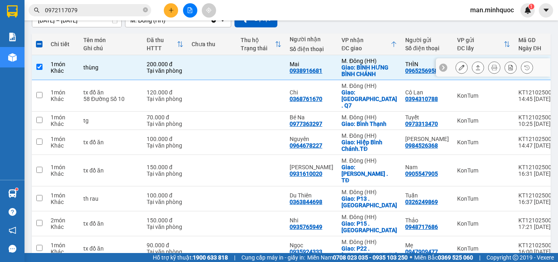
click at [357, 70] on div "Giao: BÌNH HƯNG BÌNH CHÁNH" at bounding box center [369, 70] width 56 height 13
checkbox input "false"
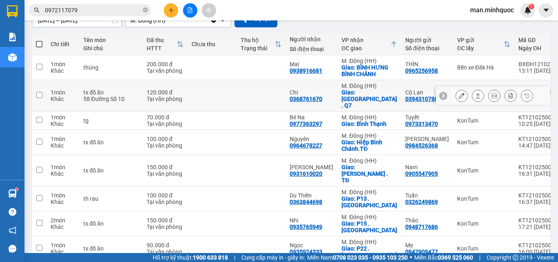
scroll to position [0, 0]
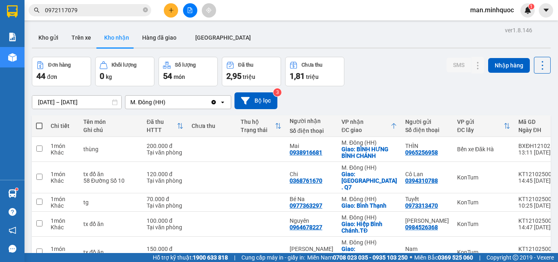
click at [89, 7] on input "0972117079" at bounding box center [93, 10] width 96 height 9
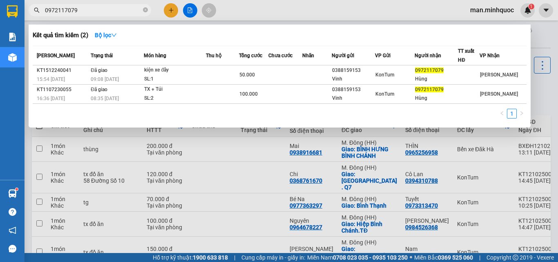
click at [89, 7] on input "0972117079" at bounding box center [93, 10] width 96 height 9
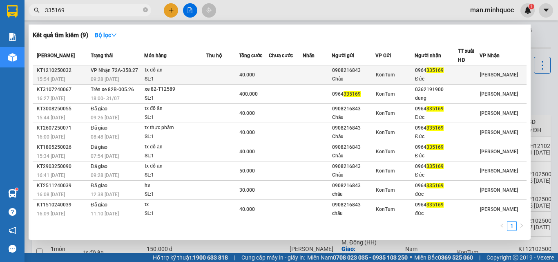
type input "335169"
click at [361, 70] on div "0908216843" at bounding box center [353, 70] width 42 height 9
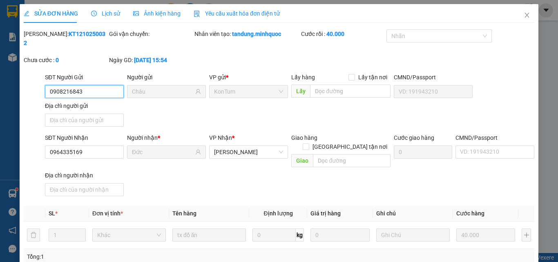
type input "0908216843"
type input "Châu"
type input "0964335169"
type input "Đức"
type input "0"
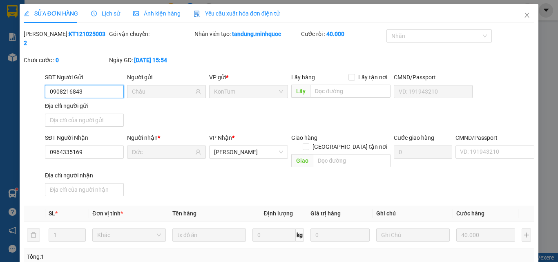
type input "40.000"
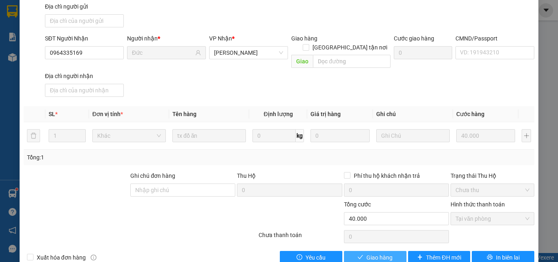
click at [373, 253] on span "Giao hàng" at bounding box center [379, 257] width 26 height 9
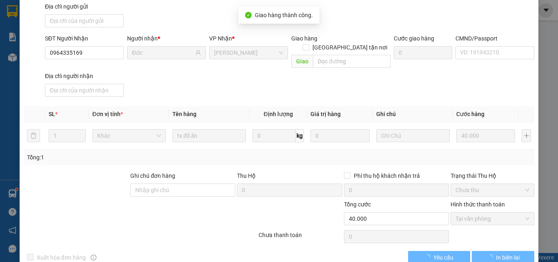
scroll to position [0, 0]
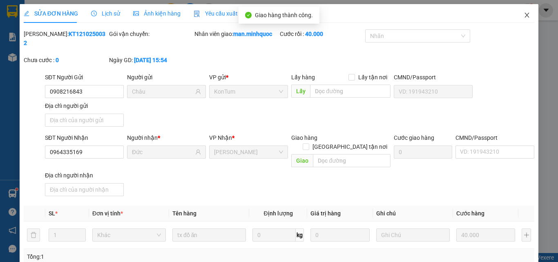
click at [524, 13] on icon "close" at bounding box center [527, 15] width 7 height 7
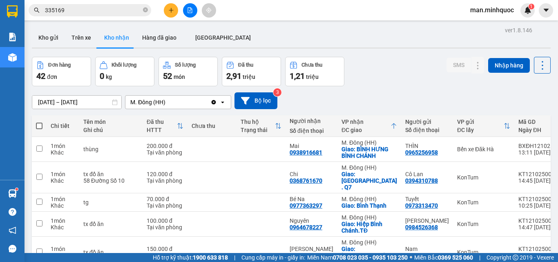
click at [79, 9] on input "335169" at bounding box center [93, 10] width 96 height 9
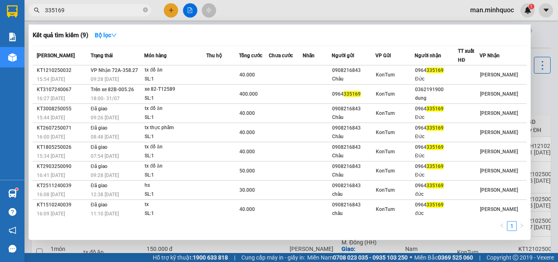
click at [79, 9] on input "335169" at bounding box center [93, 10] width 96 height 9
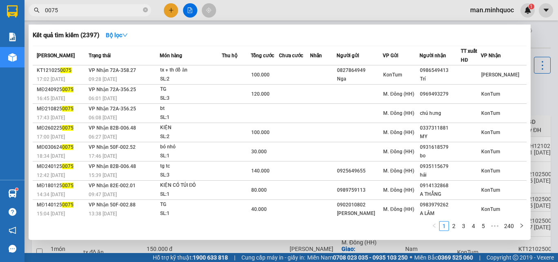
type input "0075"
click at [537, 110] on div at bounding box center [279, 131] width 558 height 262
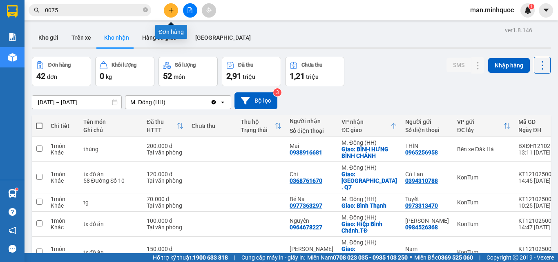
click at [176, 7] on button at bounding box center [171, 10] width 14 height 14
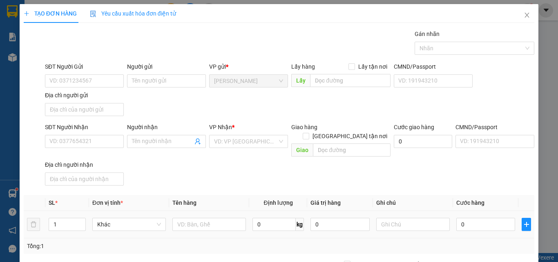
click at [68, 211] on td "1" at bounding box center [67, 224] width 44 height 27
click at [65, 218] on input "1" at bounding box center [67, 224] width 36 height 12
drag, startPoint x: 65, startPoint y: 214, endPoint x: 21, endPoint y: 222, distance: 44.1
click at [21, 222] on div "TẠO ĐƠN HÀNG Yêu cầu xuất hóa đơn điện tử Transit Pickup Surcharge Ids Transit …" at bounding box center [279, 181] width 519 height 355
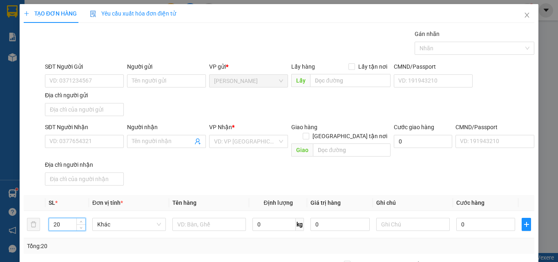
type input "20"
click at [479, 218] on input "0" at bounding box center [485, 224] width 59 height 13
type input "1"
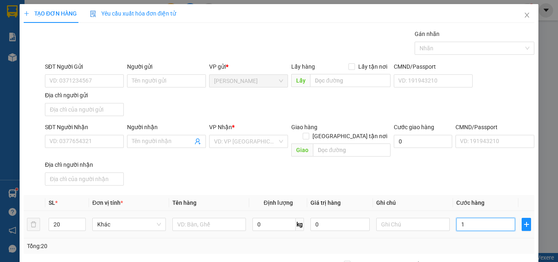
type input "10"
type input "100"
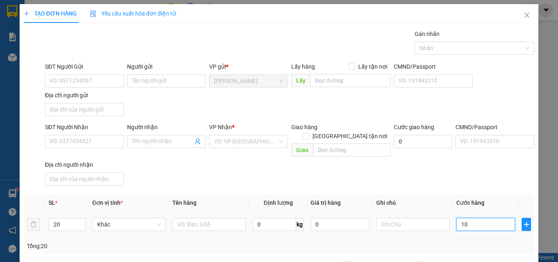
type input "100"
type input "1.000"
type input "1.000.000"
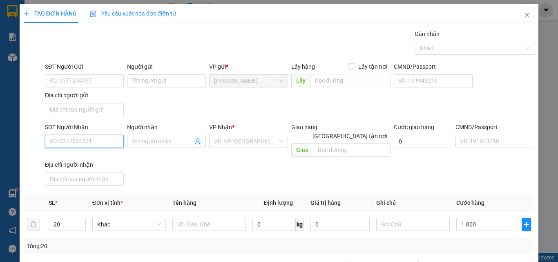
type input "1.000.000"
click at [116, 140] on input "SĐT Người Nhận" at bounding box center [84, 141] width 79 height 13
click at [116, 140] on input "7737" at bounding box center [84, 141] width 79 height 13
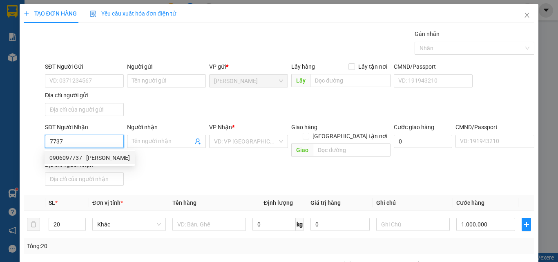
click at [87, 161] on div "0906097737 - [PERSON_NAME]" at bounding box center [89, 157] width 80 height 9
type input "0906097737"
type input "Kem Thanh Nữ"
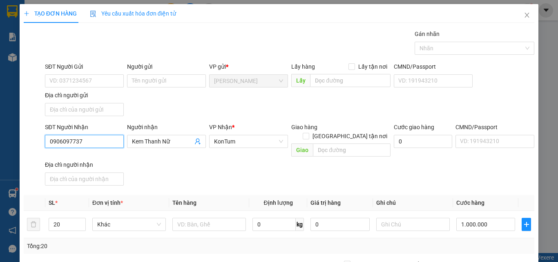
scroll to position [98, 0]
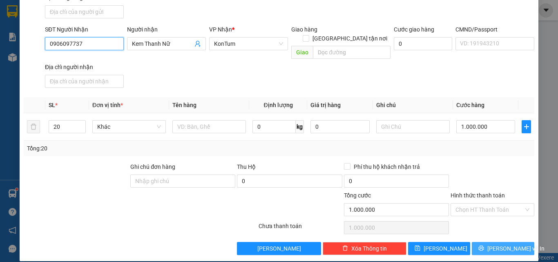
type input "0906097737"
click at [510, 244] on span "[PERSON_NAME] và In" at bounding box center [515, 248] width 57 height 9
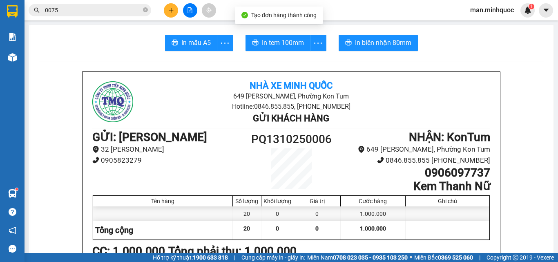
click at [155, 36] on div "In mẫu A5 In tem 100mm In biên nhận 80mm" at bounding box center [291, 43] width 505 height 16
click at [158, 36] on div "In mẫu A5 In tem 100mm In biên nhận 80mm" at bounding box center [291, 43] width 505 height 16
click at [181, 43] on span "In mẫu A5" at bounding box center [195, 43] width 29 height 10
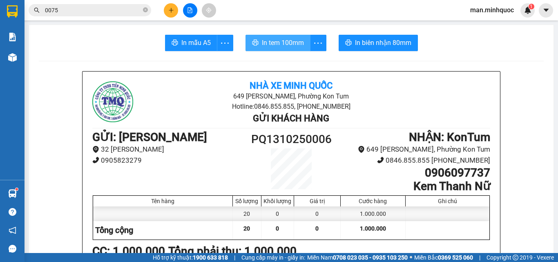
drag, startPoint x: 273, startPoint y: 34, endPoint x: 276, endPoint y: 42, distance: 8.7
click at [276, 42] on span "In tem 100mm" at bounding box center [283, 43] width 42 height 10
click at [79, 15] on span "0075" at bounding box center [90, 10] width 123 height 12
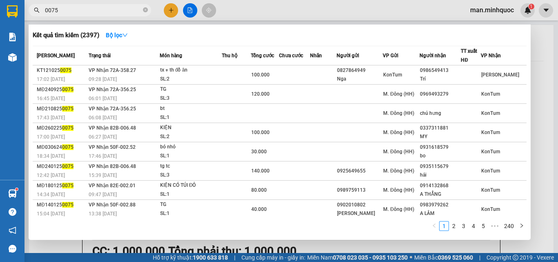
click at [76, 12] on input "0075" at bounding box center [93, 10] width 96 height 9
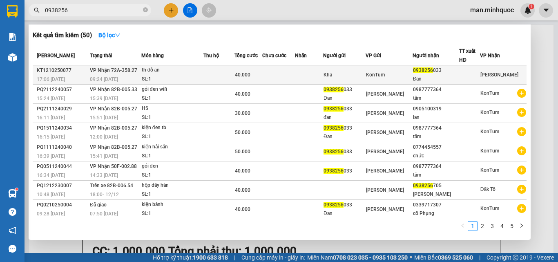
type input "0938256"
click at [119, 76] on div "09:24 [DATE]" at bounding box center [115, 79] width 51 height 9
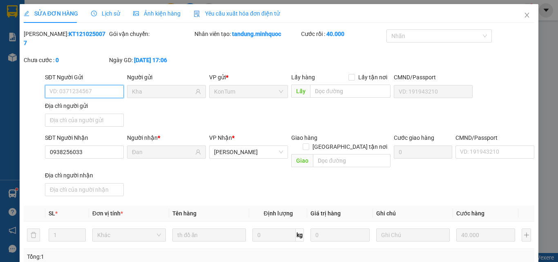
type input "Kha"
type input "0938256033"
type input "Đan"
type input "0"
type input "40.000"
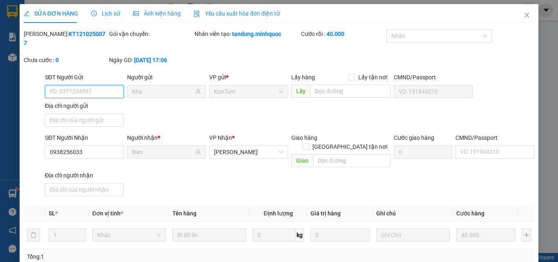
scroll to position [99, 0]
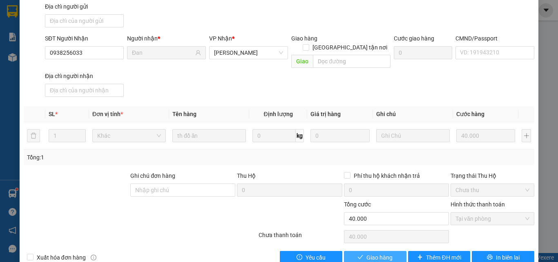
click at [372, 253] on span "Giao hàng" at bounding box center [379, 257] width 26 height 9
type input "0"
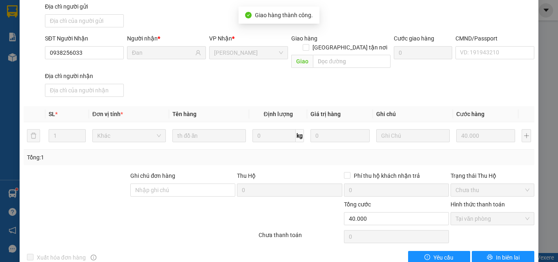
scroll to position [0, 0]
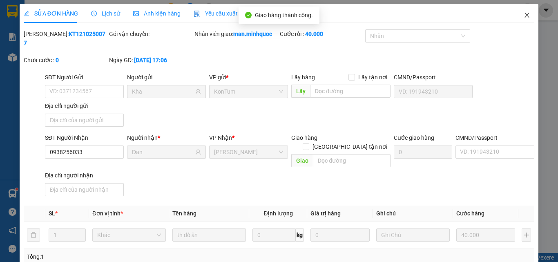
click at [524, 15] on icon "close" at bounding box center [527, 15] width 7 height 7
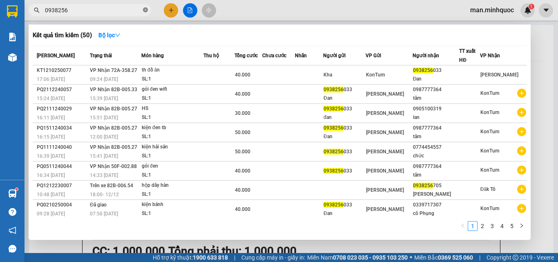
drag, startPoint x: 141, startPoint y: 13, endPoint x: 145, endPoint y: 10, distance: 4.6
click at [144, 12] on span "0938256" at bounding box center [90, 10] width 123 height 12
click at [145, 10] on icon "close-circle" at bounding box center [145, 9] width 5 height 5
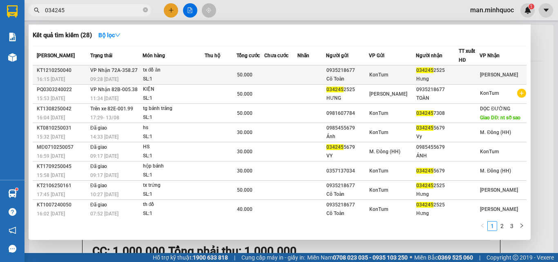
type input "034245"
click at [208, 71] on td at bounding box center [221, 74] width 32 height 19
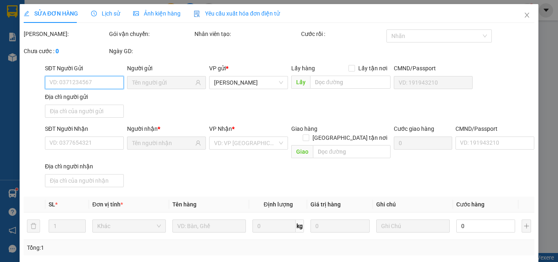
type input "0935218677"
type input "Cô Toàn"
type input "0342452525"
type input "Hưng"
type input "0"
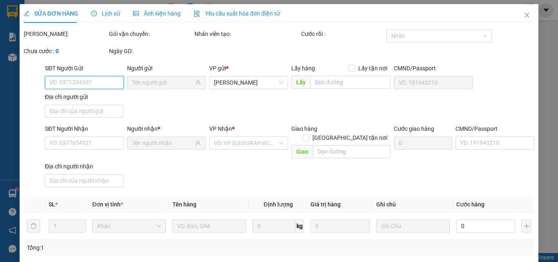
type input "50.000"
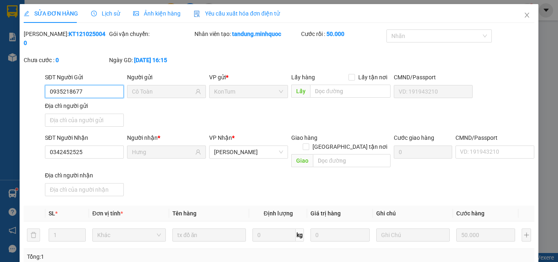
scroll to position [82, 0]
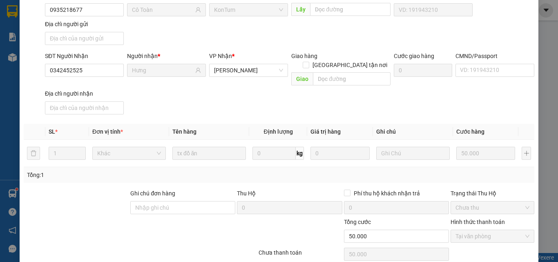
type input "0"
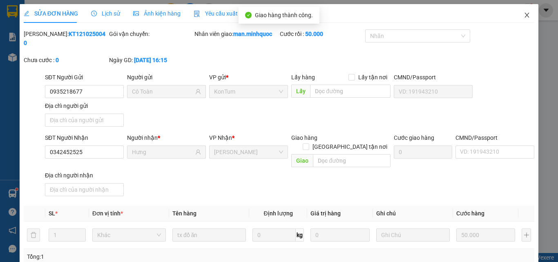
click at [518, 8] on span "Close" at bounding box center [526, 15] width 23 height 23
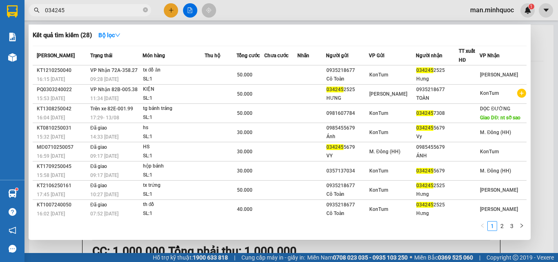
click at [81, 15] on span "034245" at bounding box center [90, 10] width 123 height 12
click at [82, 13] on input "034245" at bounding box center [93, 10] width 96 height 9
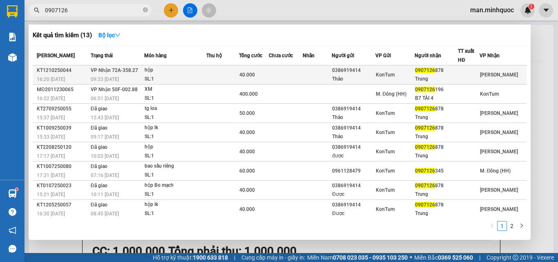
type input "0907126"
click at [359, 78] on div "Thảo" at bounding box center [353, 79] width 42 height 9
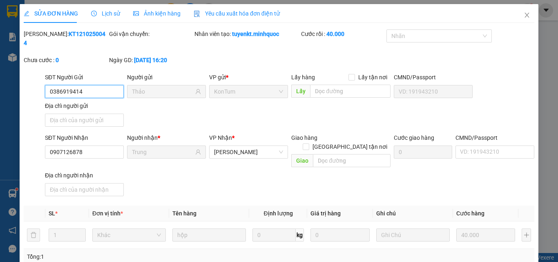
type input "0386919414"
type input "Thảo"
type input "0907126878"
type input "Trung"
type input "0"
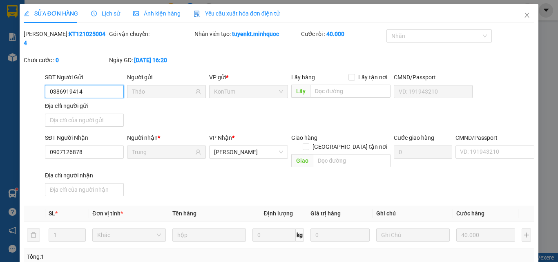
type input "40.000"
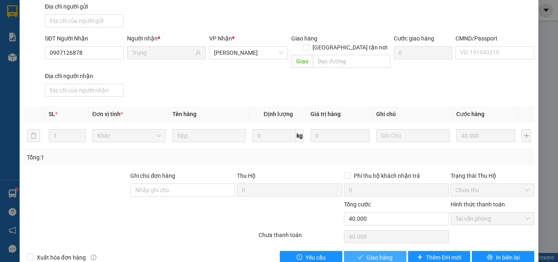
click at [360, 251] on button "Giao hàng" at bounding box center [375, 257] width 62 height 13
type input "0"
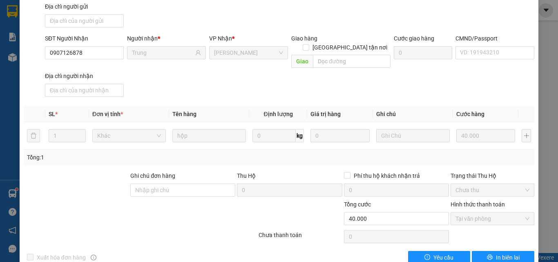
scroll to position [0, 0]
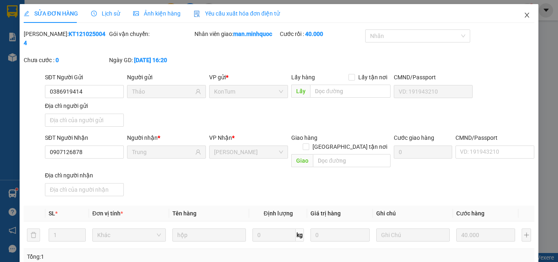
click at [524, 16] on icon "close" at bounding box center [527, 15] width 7 height 7
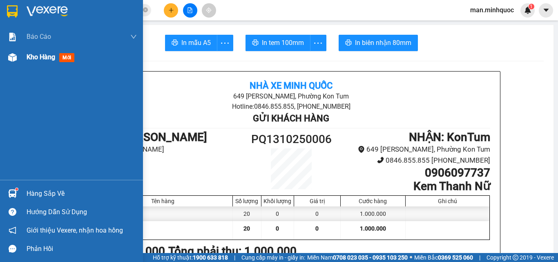
click at [25, 65] on div "Kho hàng mới" at bounding box center [71, 57] width 143 height 20
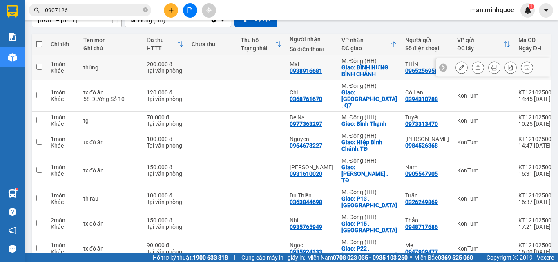
scroll to position [41, 0]
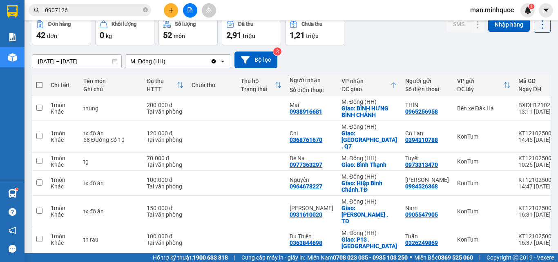
click at [183, 55] on div "M. Đông (HH)" at bounding box center [167, 61] width 85 height 13
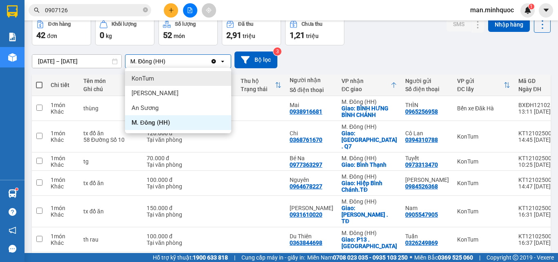
click at [175, 81] on div "KonTum" at bounding box center [178, 78] width 106 height 15
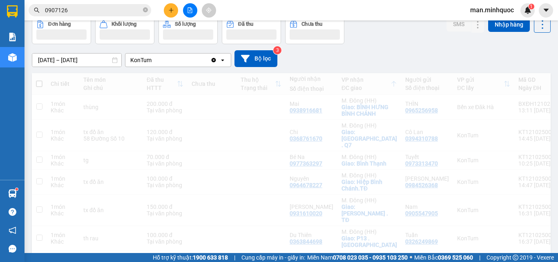
click at [178, 63] on div "KonTum" at bounding box center [167, 60] width 85 height 13
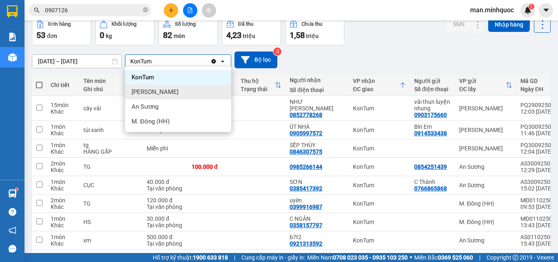
click at [170, 91] on div "[PERSON_NAME]" at bounding box center [178, 92] width 106 height 15
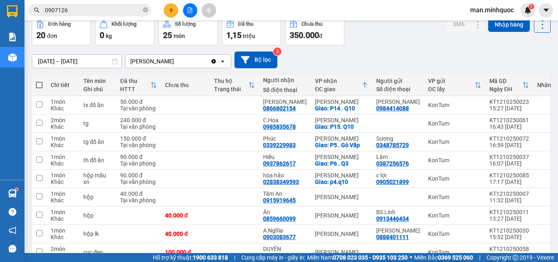
click at [174, 16] on button at bounding box center [171, 10] width 14 height 14
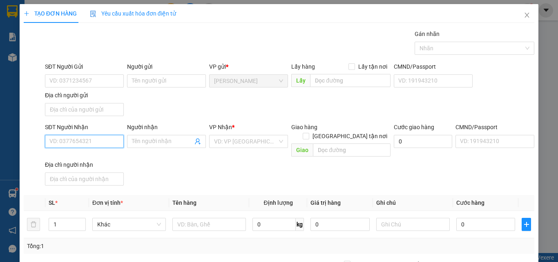
click at [97, 140] on input "SĐT Người Nhận" at bounding box center [84, 141] width 79 height 13
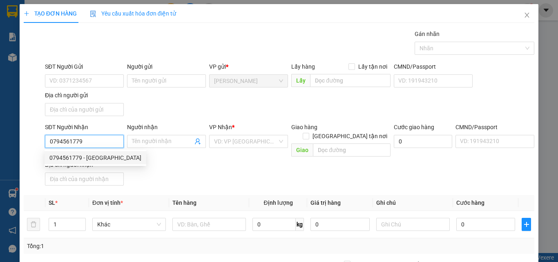
type input "0794561779"
click at [96, 165] on div "0794561779 0794561779 - [PERSON_NAME]" at bounding box center [96, 157] width 102 height 16
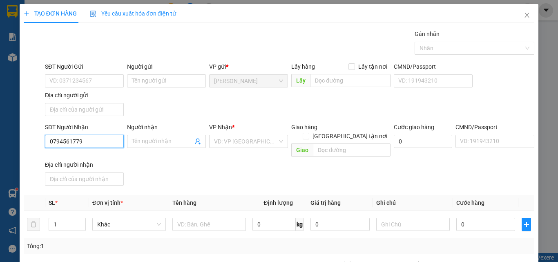
click at [106, 143] on input "0794561779" at bounding box center [84, 141] width 79 height 13
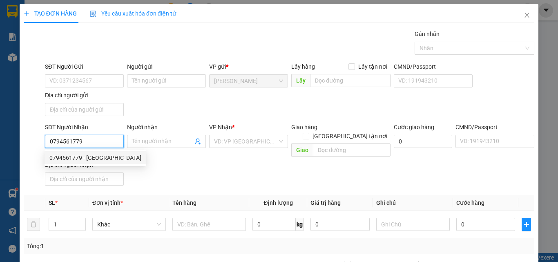
click at [107, 156] on div "0794561779 - [GEOGRAPHIC_DATA]" at bounding box center [95, 157] width 92 height 9
type input "[PERSON_NAME]"
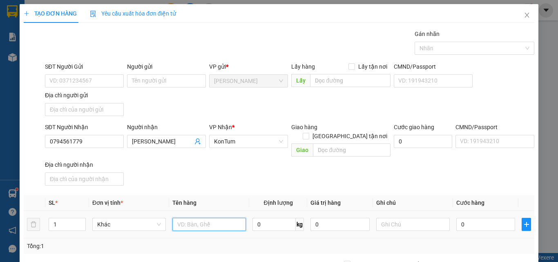
click at [193, 218] on input "text" at bounding box center [209, 224] width 74 height 13
type input "h"
type input "hộp"
click at [478, 218] on input "0" at bounding box center [485, 224] width 59 height 13
type input "4"
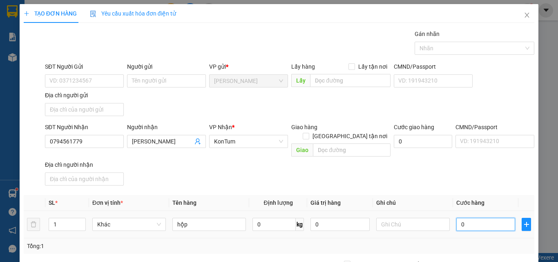
type input "4"
type input "40"
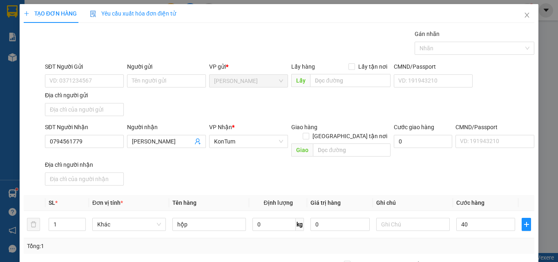
type input "40.000"
click at [476, 241] on div "Tổng: 1" at bounding box center [279, 245] width 504 height 9
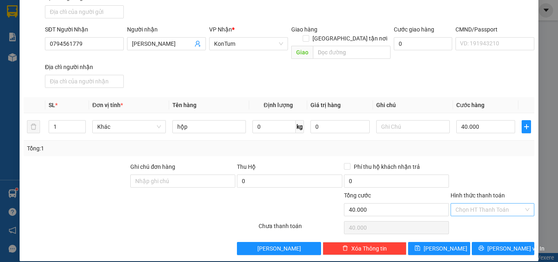
click at [486, 203] on input "Hình thức thanh toán" at bounding box center [489, 209] width 68 height 12
click at [502, 169] on div at bounding box center [492, 176] width 85 height 29
click at [500, 244] on span "[PERSON_NAME] và In" at bounding box center [515, 248] width 57 height 9
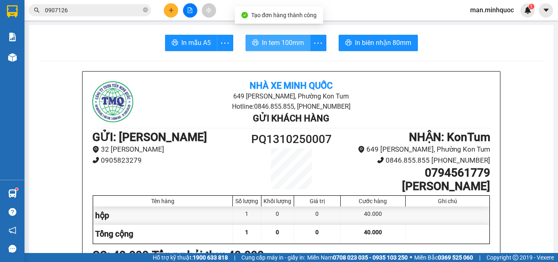
click at [262, 47] on span "In tem 100mm" at bounding box center [283, 43] width 42 height 10
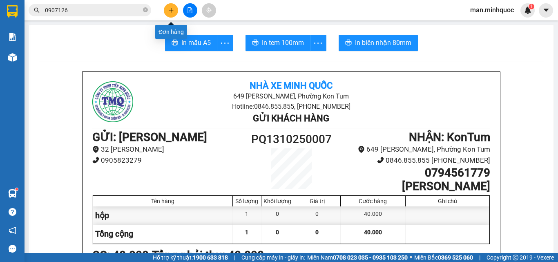
click at [173, 13] on button at bounding box center [171, 10] width 14 height 14
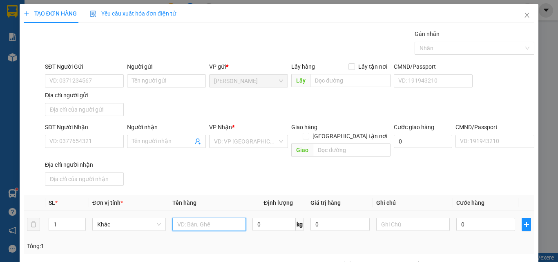
click at [230, 219] on input "text" at bounding box center [209, 224] width 74 height 13
type input "tg"
click at [489, 218] on input "0" at bounding box center [485, 224] width 59 height 13
type input "5"
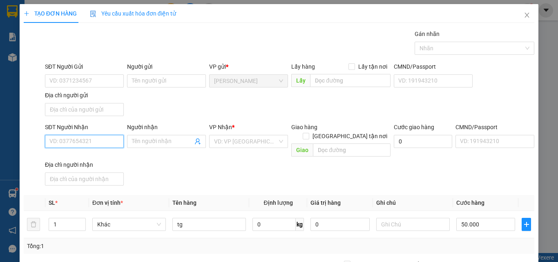
click at [73, 146] on input "SĐT Người Nhận" at bounding box center [84, 141] width 79 height 13
click at [151, 152] on div "SĐT Người Nhận VD: 0377654321 Người nhận Tên người nhận VP Nhận * VD: VP [GEOGR…" at bounding box center [289, 156] width 493 height 66
click at [158, 138] on input "Người nhận" at bounding box center [162, 141] width 61 height 9
click at [159, 139] on input "lâm sơn" at bounding box center [162, 141] width 61 height 9
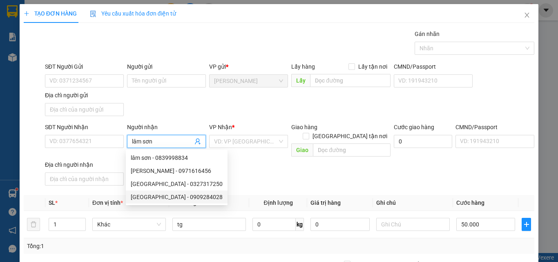
click at [174, 196] on div "[GEOGRAPHIC_DATA] - 0909284028" at bounding box center [177, 196] width 92 height 9
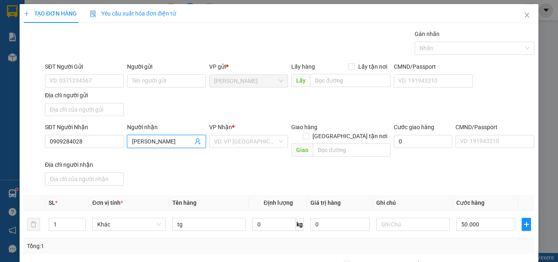
scroll to position [98, 0]
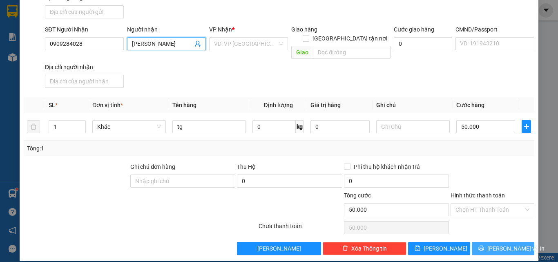
click at [522, 242] on button "[PERSON_NAME] và In" at bounding box center [503, 248] width 62 height 13
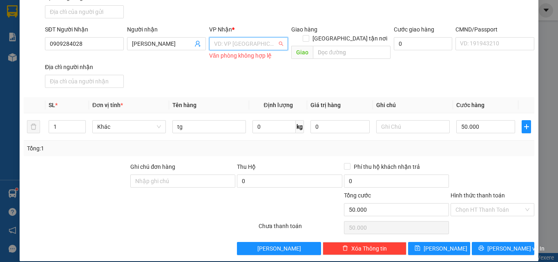
click at [243, 44] on input "search" at bounding box center [245, 44] width 63 height 12
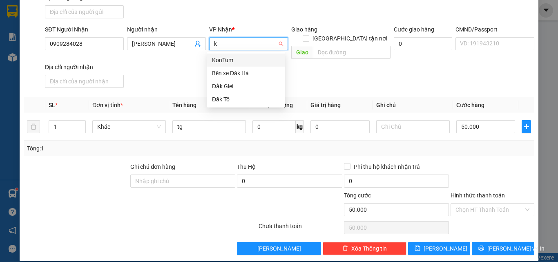
click at [244, 56] on div "KonTum" at bounding box center [246, 60] width 68 height 9
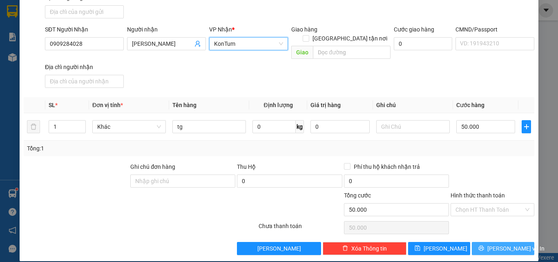
click at [499, 244] on span "[PERSON_NAME] và In" at bounding box center [515, 248] width 57 height 9
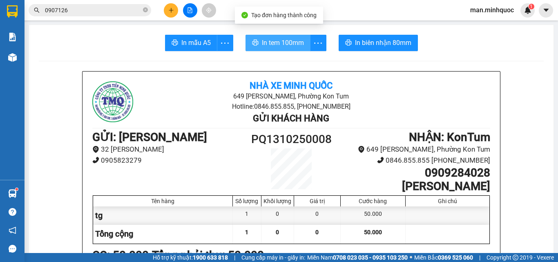
click at [258, 44] on button "In tem 100mm" at bounding box center [277, 43] width 65 height 16
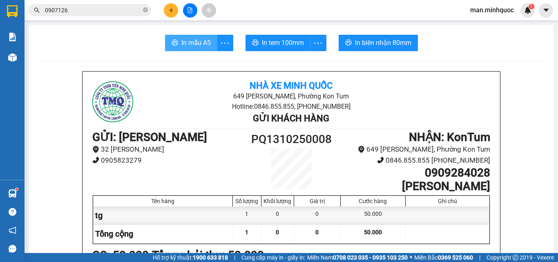
click at [197, 47] on span "In mẫu A5" at bounding box center [195, 43] width 29 height 10
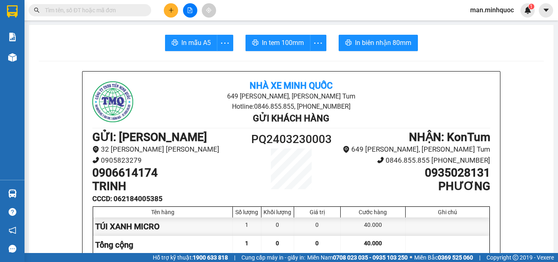
click at [182, 12] on div at bounding box center [189, 10] width 61 height 14
click at [190, 10] on icon "file-add" at bounding box center [190, 10] width 6 height 6
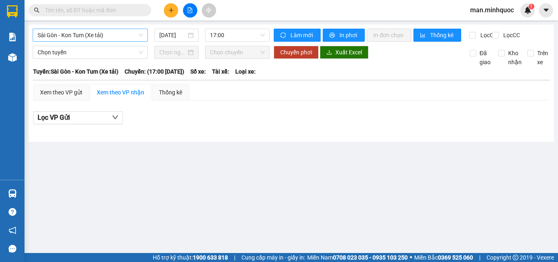
click at [82, 36] on span "Sài Gòn - Kon Tum (Xe tải)" at bounding box center [90, 35] width 105 height 12
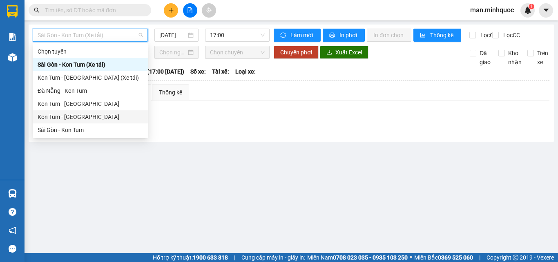
click at [84, 120] on div "Kon Tum - [GEOGRAPHIC_DATA]" at bounding box center [90, 116] width 105 height 9
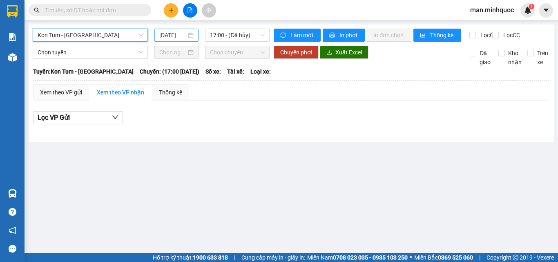
click at [175, 38] on input "[DATE]" at bounding box center [172, 35] width 27 height 9
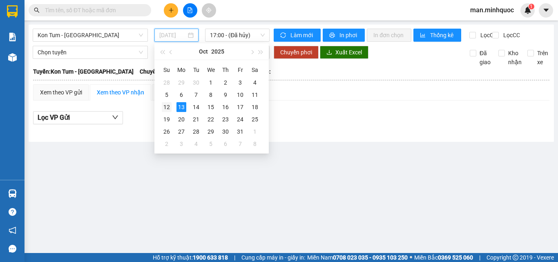
click at [165, 106] on div "12" at bounding box center [167, 107] width 10 height 10
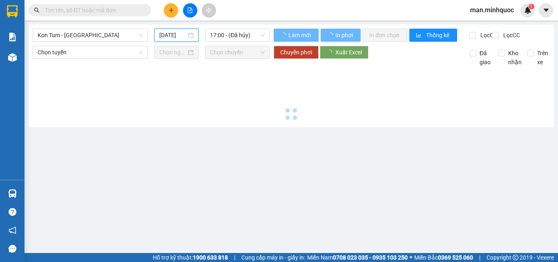
type input "[DATE]"
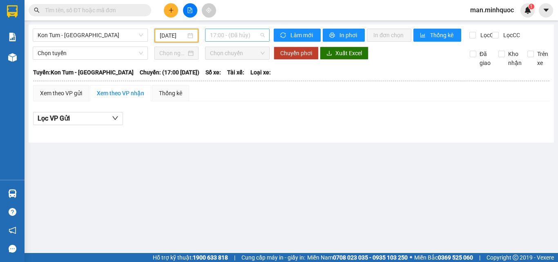
click at [229, 31] on span "17:00 - (Đã hủy)" at bounding box center [237, 35] width 55 height 12
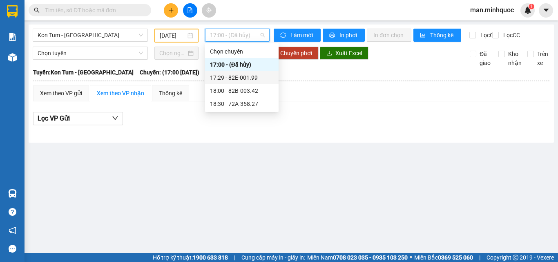
click at [245, 78] on div "17:29 - 82E-001.99" at bounding box center [242, 77] width 64 height 9
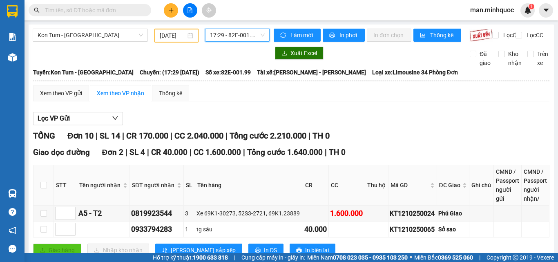
click at [245, 38] on span "17:29 - 82E-001.99" at bounding box center [237, 35] width 55 height 12
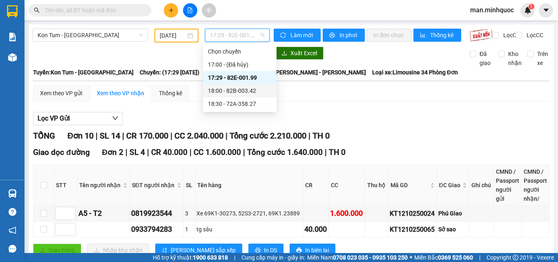
click at [246, 87] on div "18:00 - 82B-003.42" at bounding box center [240, 90] width 64 height 9
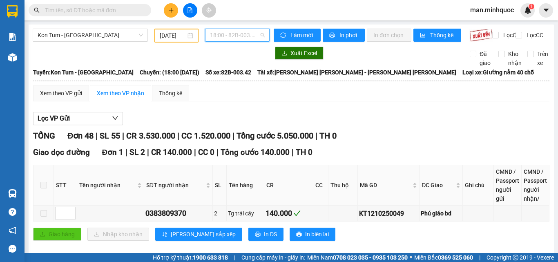
click at [232, 35] on span "18:00 - 82B-003.42" at bounding box center [237, 35] width 55 height 12
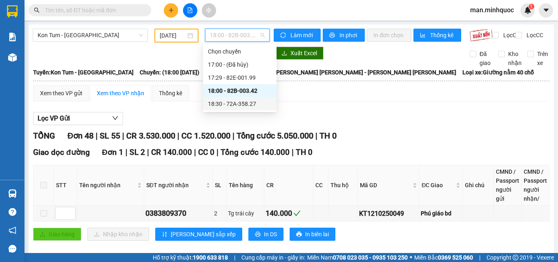
click at [234, 101] on div "18:30 - 72A-358.27" at bounding box center [240, 103] width 64 height 9
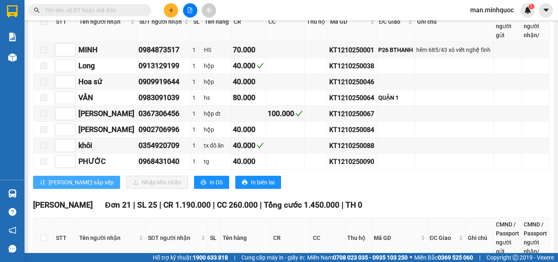
scroll to position [204, 0]
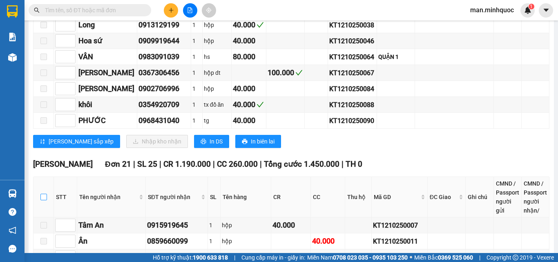
click at [42, 200] on input "checkbox" at bounding box center [43, 197] width 7 height 7
checkbox input "true"
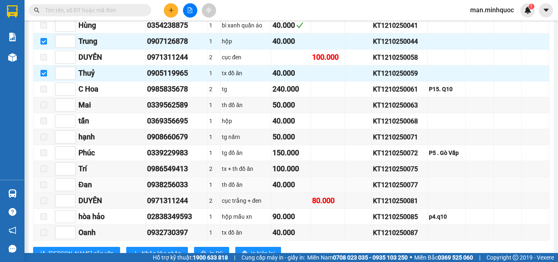
scroll to position [556, 0]
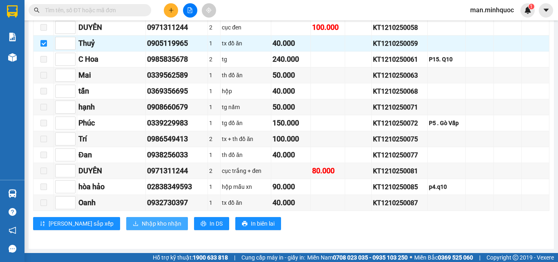
click at [142, 222] on span "Nhập kho nhận" at bounding box center [162, 223] width 40 height 9
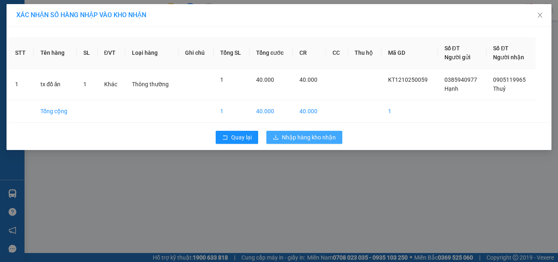
click at [299, 135] on span "Nhập hàng kho nhận" at bounding box center [309, 137] width 54 height 9
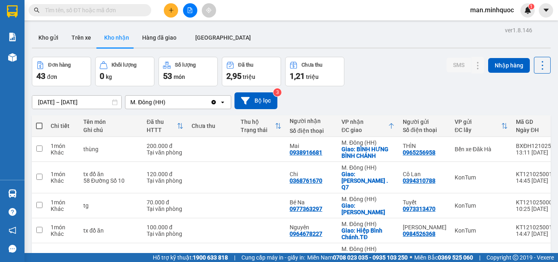
click at [63, 10] on input "text" at bounding box center [93, 10] width 96 height 9
click at [155, 101] on div "M. Đông (HH)" at bounding box center [147, 102] width 35 height 8
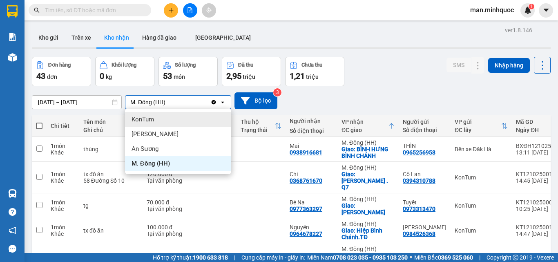
click at [147, 121] on span "KonTum" at bounding box center [143, 119] width 22 height 8
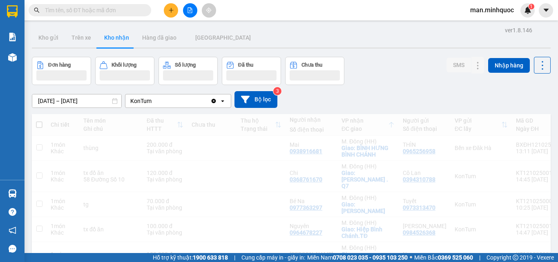
click at [158, 104] on div "KonTum" at bounding box center [167, 100] width 85 height 13
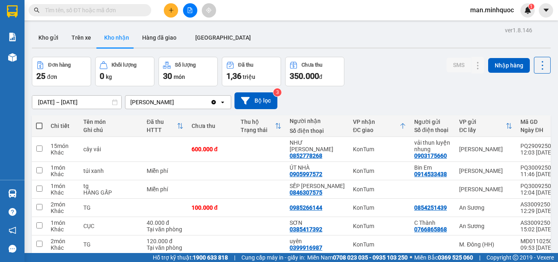
click at [104, 11] on input "text" at bounding box center [93, 10] width 96 height 9
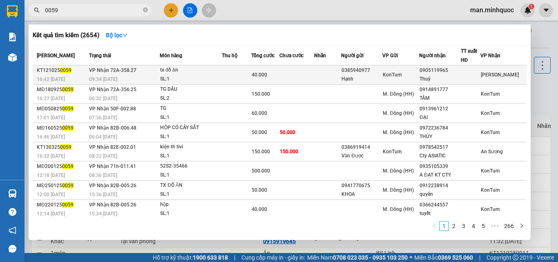
type input "0059"
click at [361, 82] on div "Hạnh" at bounding box center [361, 79] width 41 height 9
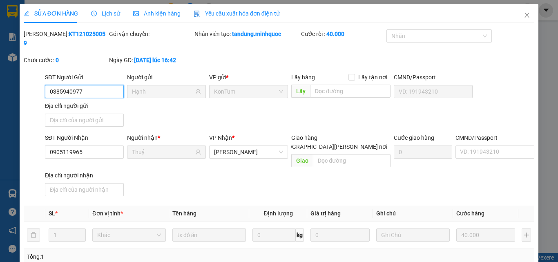
type input "0385940977"
type input "Hạnh"
type input "0905119965"
type input "Thuỷ"
type input "0"
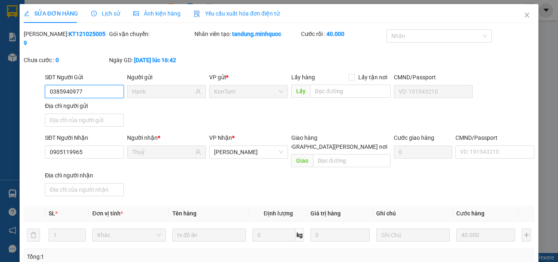
type input "40.000"
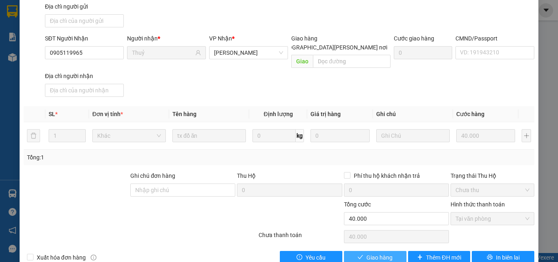
click at [381, 253] on span "Giao hàng" at bounding box center [379, 257] width 26 height 9
type input "0"
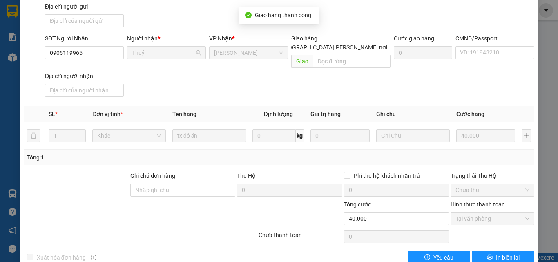
scroll to position [0, 0]
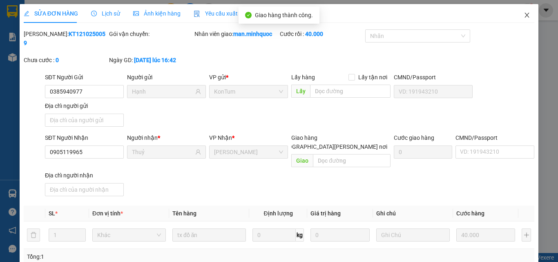
click at [525, 15] on span "Close" at bounding box center [526, 15] width 23 height 23
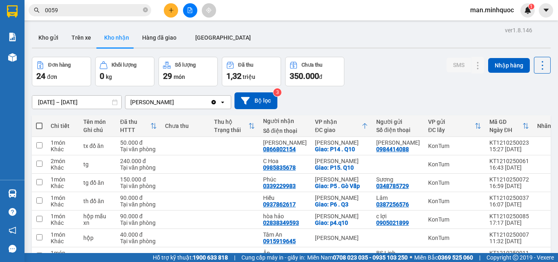
scroll to position [163, 0]
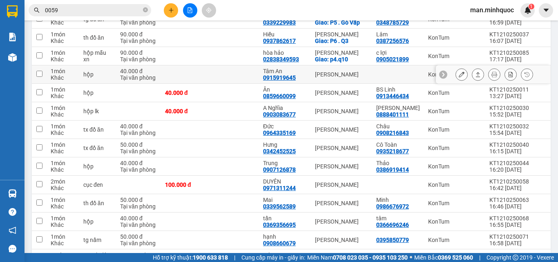
click at [334, 68] on td "[PERSON_NAME]" at bounding box center [341, 74] width 61 height 18
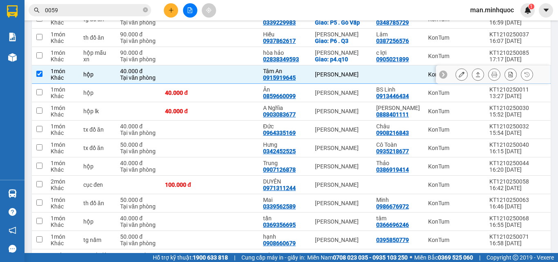
click at [352, 76] on div "[PERSON_NAME]" at bounding box center [341, 74] width 53 height 7
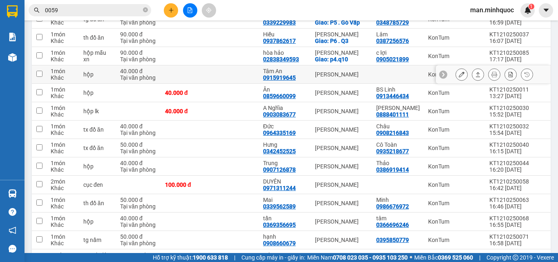
click at [363, 76] on td "[PERSON_NAME]" at bounding box center [341, 74] width 61 height 18
checkbox input "true"
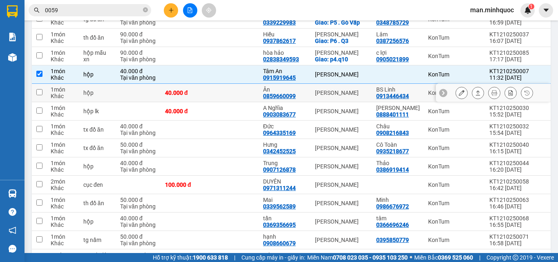
click at [342, 95] on div "[PERSON_NAME]" at bounding box center [341, 92] width 53 height 7
checkbox input "true"
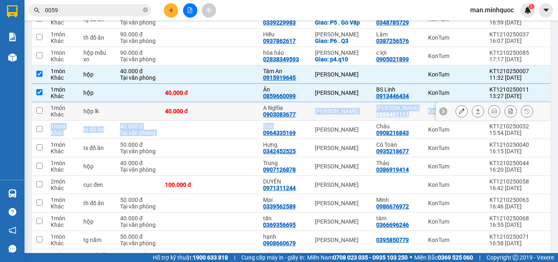
click at [294, 119] on tbody "1 món Khác tx đồ ăn 50.000 đ Tại văn phòng Linh Đan 0866802154 Phổ Quang Giao: …" at bounding box center [307, 193] width 551 height 441
click at [311, 108] on td "[PERSON_NAME]" at bounding box center [341, 111] width 61 height 18
checkbox input "true"
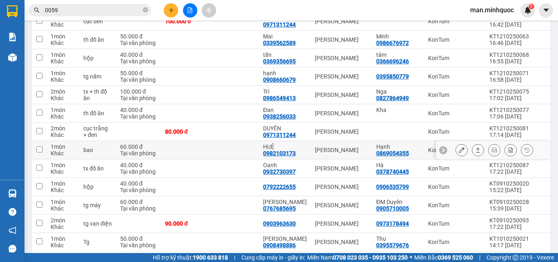
scroll to position [204, 0]
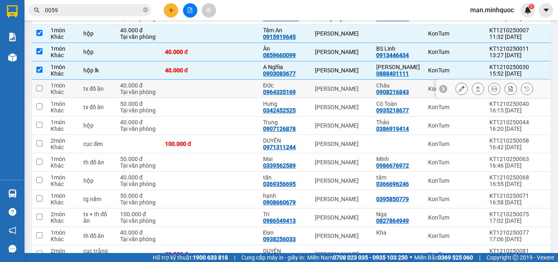
click at [315, 97] on td "[PERSON_NAME]" at bounding box center [341, 89] width 61 height 18
checkbox input "true"
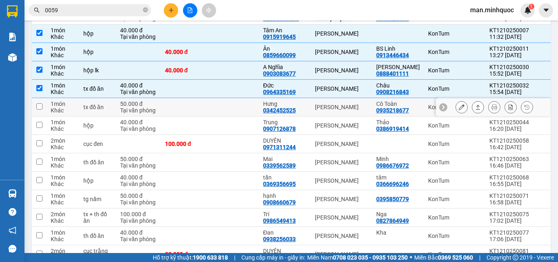
click at [191, 107] on td at bounding box center [185, 107] width 49 height 18
checkbox input "true"
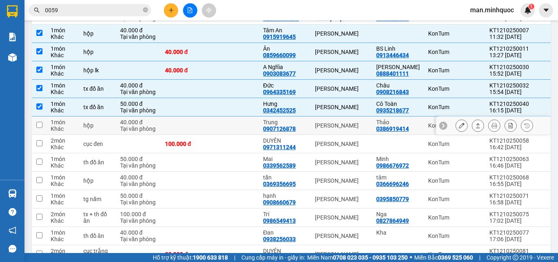
click at [360, 120] on td "[PERSON_NAME]" at bounding box center [341, 125] width 61 height 18
checkbox input "true"
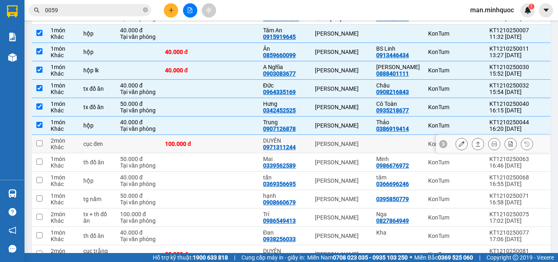
click at [358, 136] on td "[PERSON_NAME]" at bounding box center [341, 144] width 61 height 18
checkbox input "true"
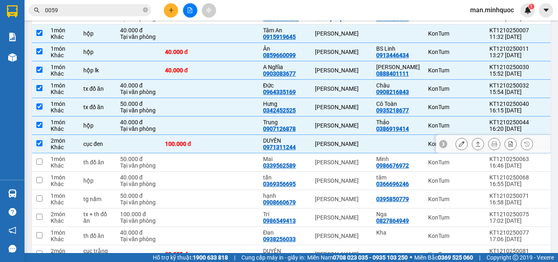
scroll to position [286, 0]
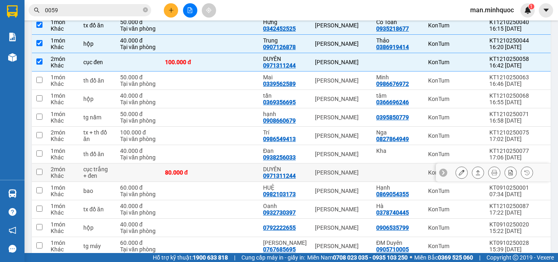
click at [357, 169] on div "[PERSON_NAME]" at bounding box center [341, 172] width 53 height 7
checkbox input "true"
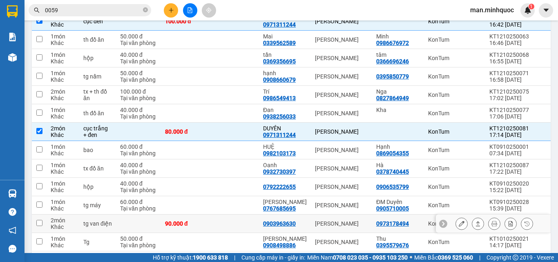
scroll to position [245, 0]
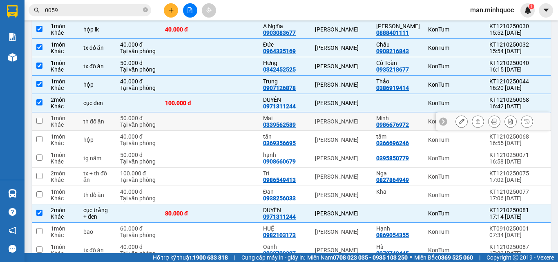
click at [342, 125] on td "[PERSON_NAME]" at bounding box center [341, 121] width 61 height 18
checkbox input "true"
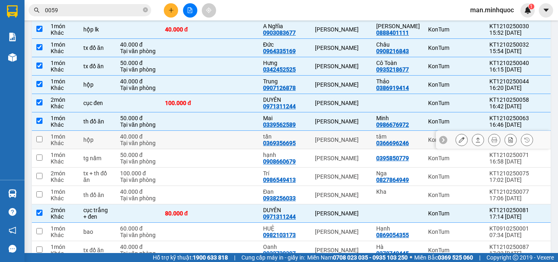
click at [227, 144] on td at bounding box center [234, 140] width 49 height 18
checkbox input "true"
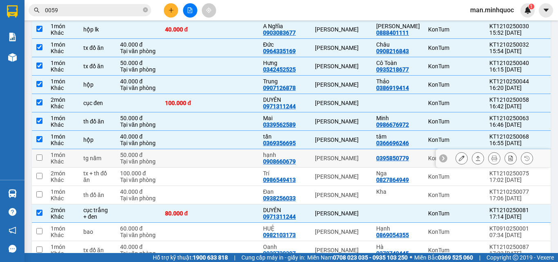
click at [237, 155] on td at bounding box center [234, 158] width 49 height 18
checkbox input "true"
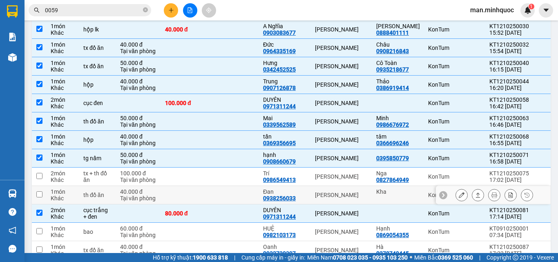
click at [217, 199] on td at bounding box center [234, 195] width 49 height 18
checkbox input "true"
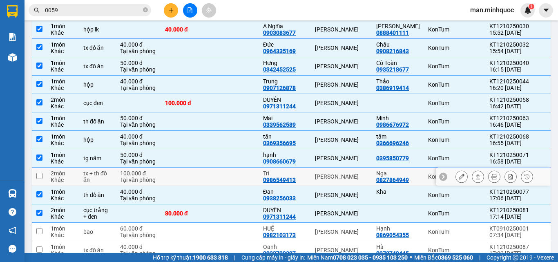
click at [317, 169] on td "[PERSON_NAME]" at bounding box center [341, 176] width 61 height 18
checkbox input "true"
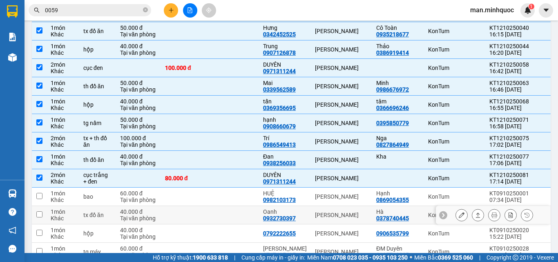
scroll to position [321, 0]
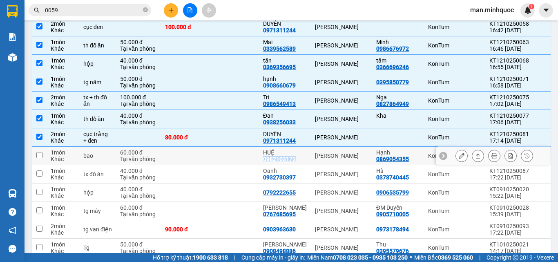
click at [297, 155] on div "HUỆ 0982103173" at bounding box center [285, 155] width 44 height 13
checkbox input "true"
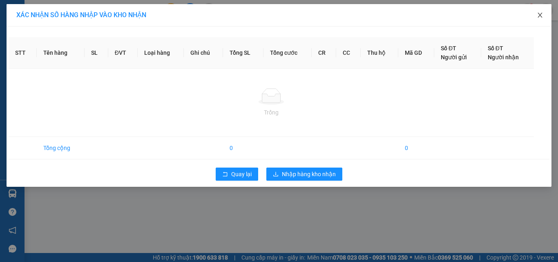
click at [546, 22] on span "Close" at bounding box center [539, 15] width 23 height 23
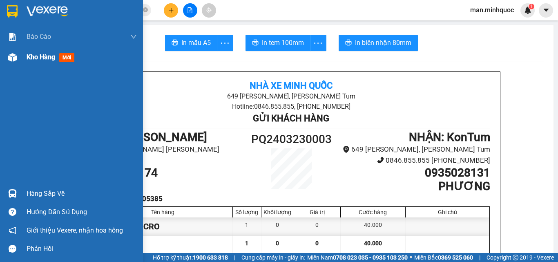
click at [64, 62] on div "Kho hàng mới" at bounding box center [82, 57] width 110 height 20
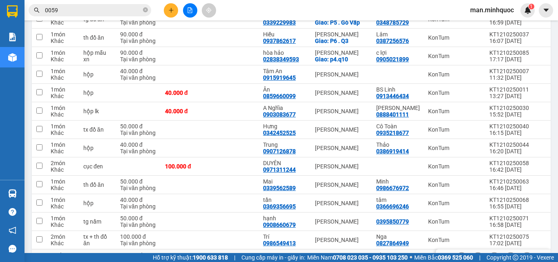
scroll to position [204, 0]
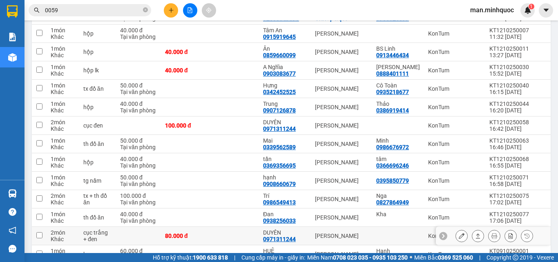
click at [339, 230] on td "[PERSON_NAME]" at bounding box center [341, 236] width 61 height 18
checkbox input "true"
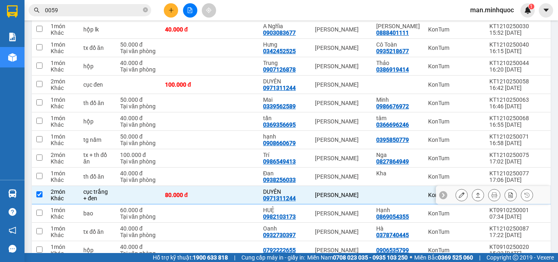
click at [328, 210] on div "[PERSON_NAME]" at bounding box center [341, 213] width 53 height 7
checkbox input "true"
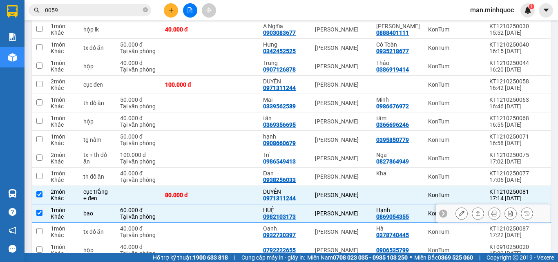
scroll to position [327, 0]
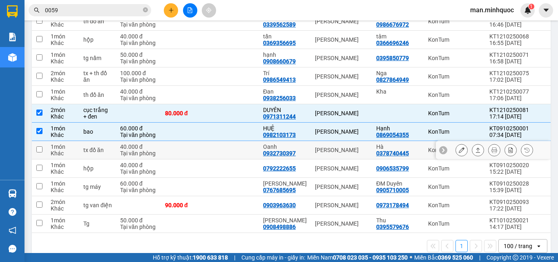
click at [208, 153] on td at bounding box center [185, 150] width 49 height 18
checkbox input "true"
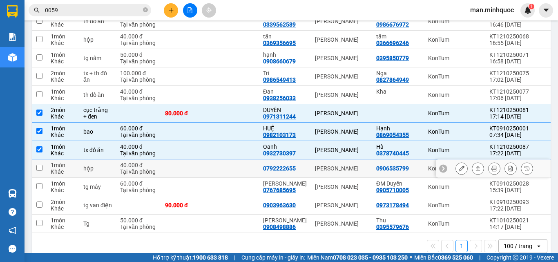
click at [322, 167] on div "[PERSON_NAME]" at bounding box center [341, 168] width 53 height 7
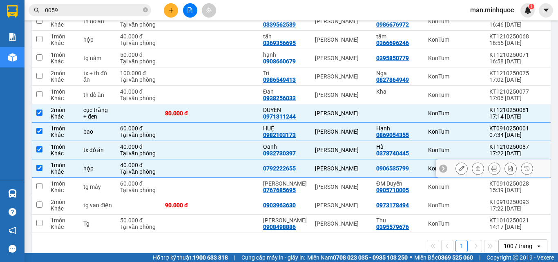
checkbox input "true"
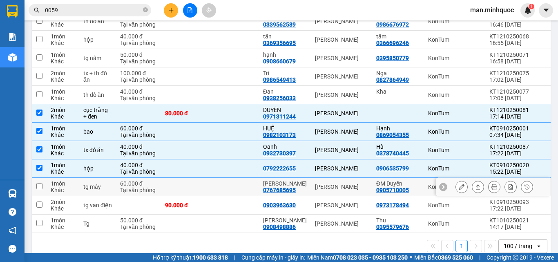
click at [252, 183] on td at bounding box center [234, 187] width 49 height 18
checkbox input "true"
